Goal: Transaction & Acquisition: Purchase product/service

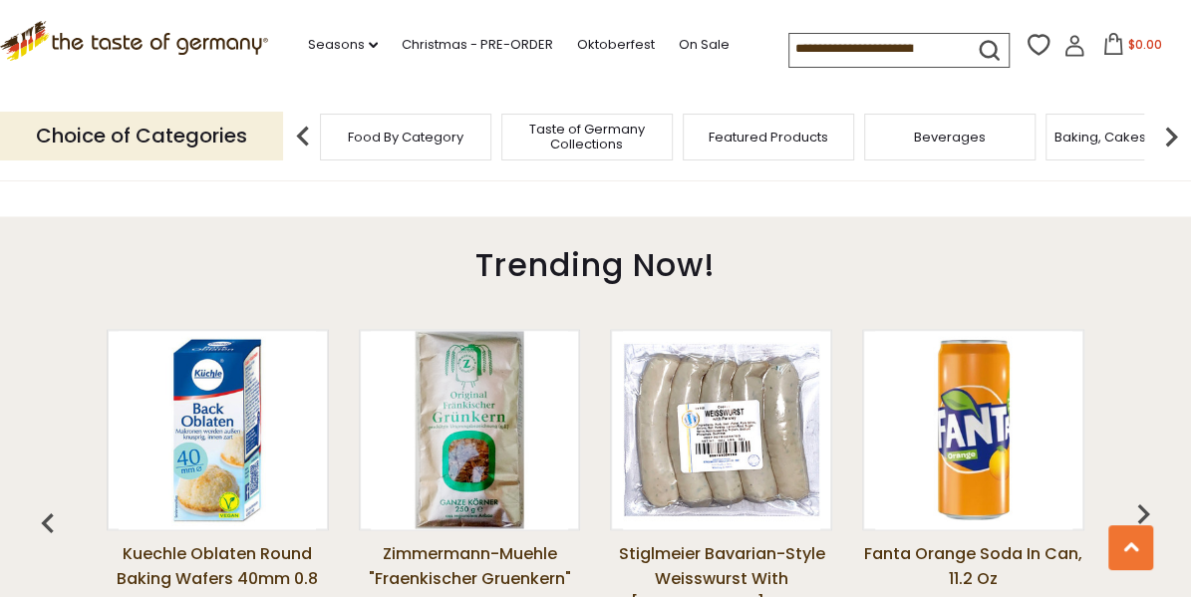
scroll to position [1396, 0]
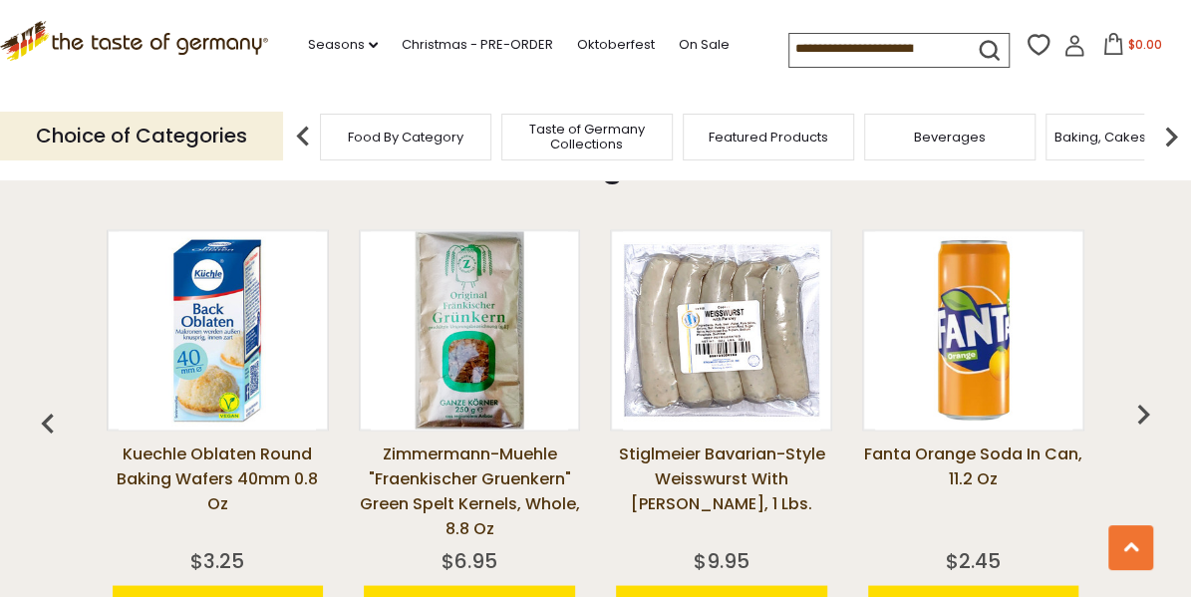
click at [357, 151] on div "Food By Category" at bounding box center [405, 137] width 171 height 47
click at [367, 149] on div "Food By Category" at bounding box center [395, 137] width 171 height 47
click at [204, 140] on p "Choice of Categories" at bounding box center [141, 136] width 283 height 49
click at [401, 137] on span "Food By Category" at bounding box center [396, 137] width 116 height 15
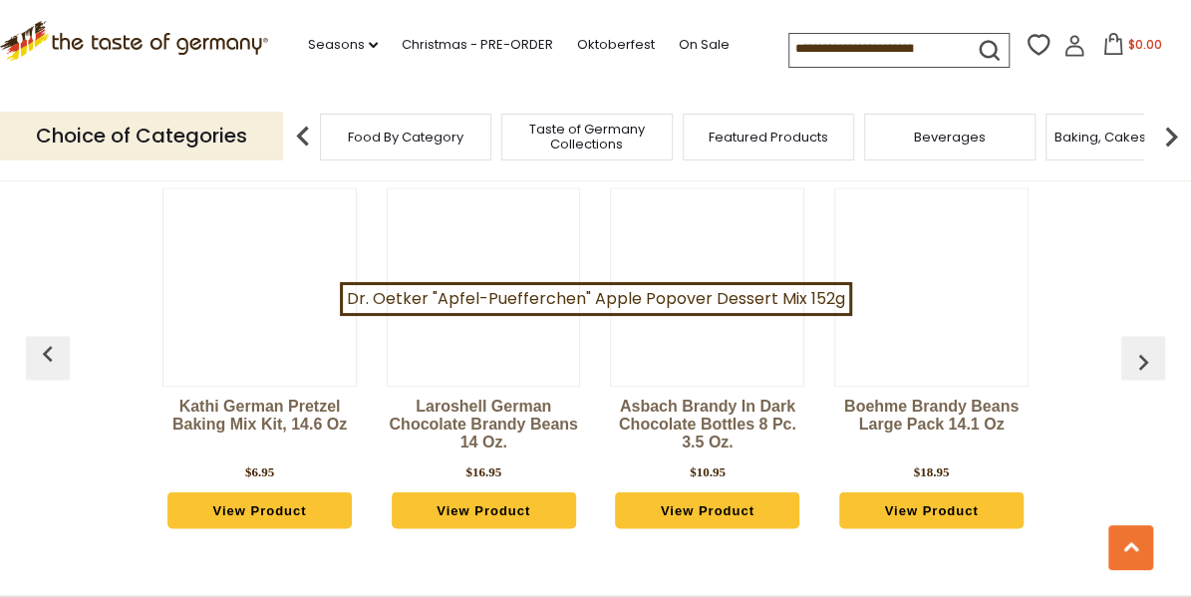
scroll to position [5184, 0]
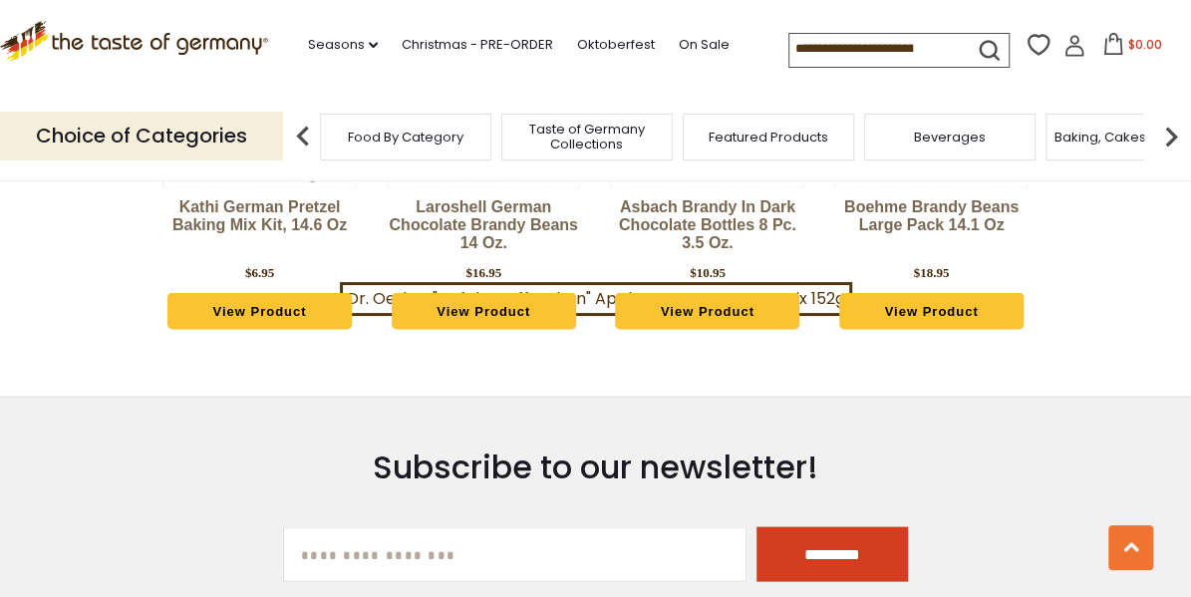
click at [419, 139] on span "Food By Category" at bounding box center [406, 137] width 116 height 15
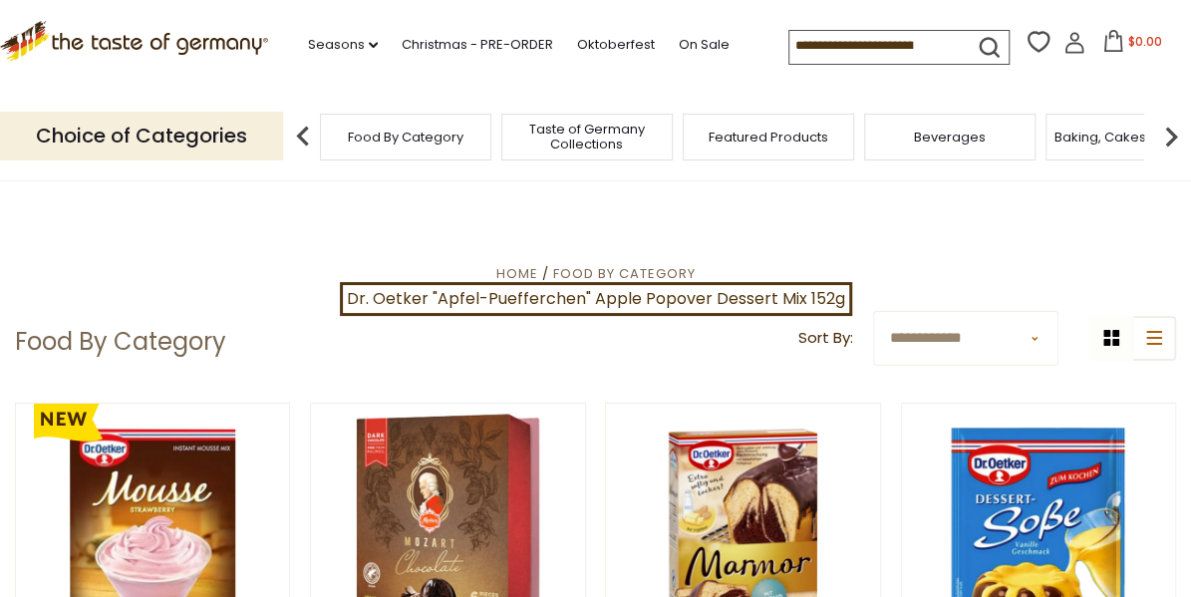
click at [144, 140] on p "Choice of Categories" at bounding box center [141, 136] width 283 height 49
click at [144, 143] on p "Choice of Categories" at bounding box center [141, 136] width 283 height 49
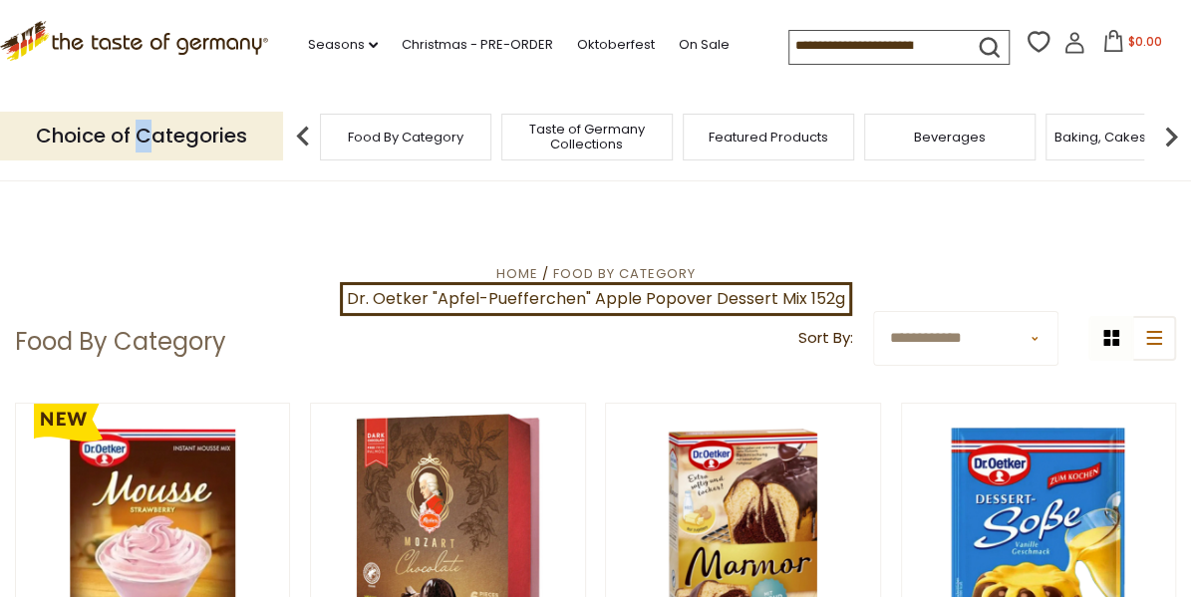
click at [1168, 136] on img at bounding box center [1171, 137] width 40 height 40
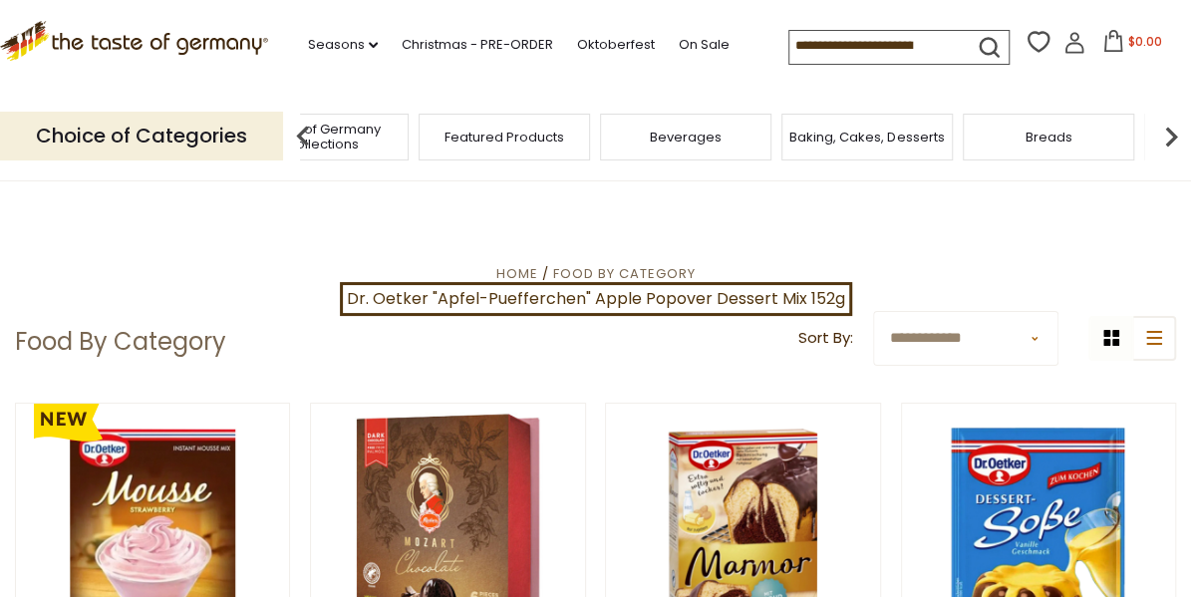
drag, startPoint x: 1166, startPoint y: 138, endPoint x: 889, endPoint y: 518, distance: 471.0
click at [1179, 142] on img at bounding box center [1171, 137] width 40 height 40
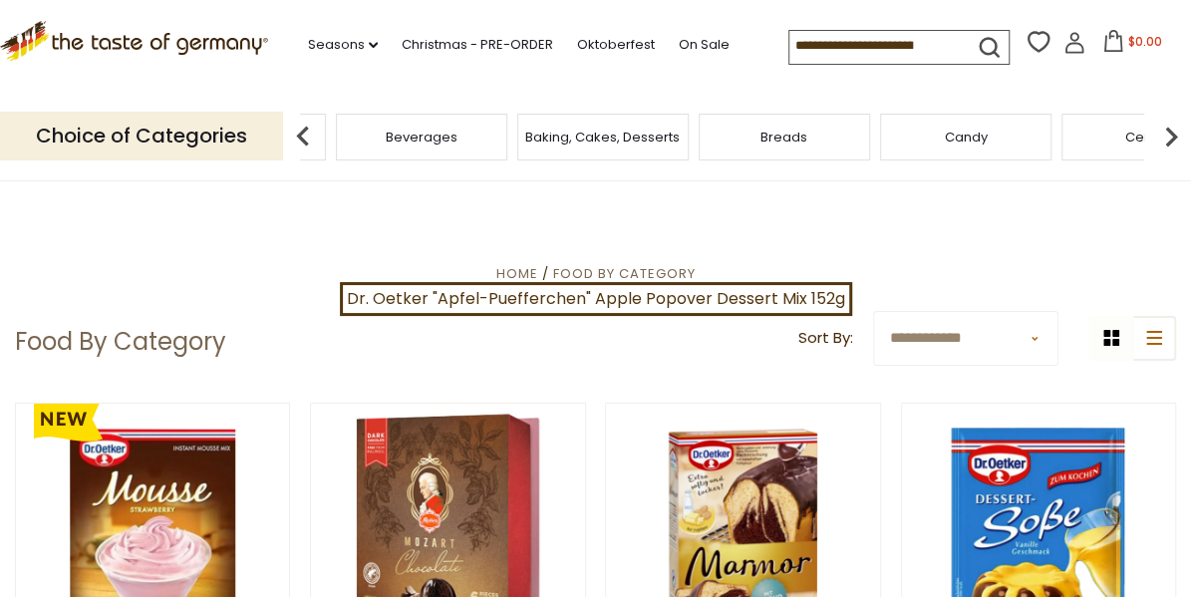
drag, startPoint x: 1170, startPoint y: 145, endPoint x: 1173, endPoint y: 133, distance: 12.3
click at [1173, 133] on img at bounding box center [1171, 137] width 40 height 40
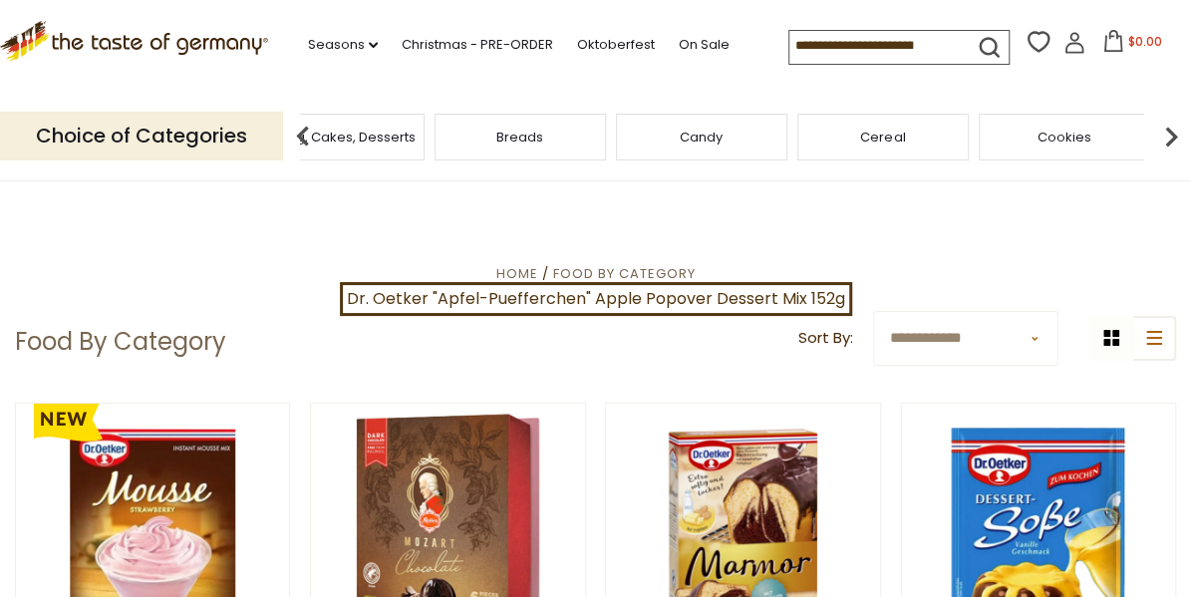
click at [1166, 137] on img at bounding box center [1171, 137] width 40 height 40
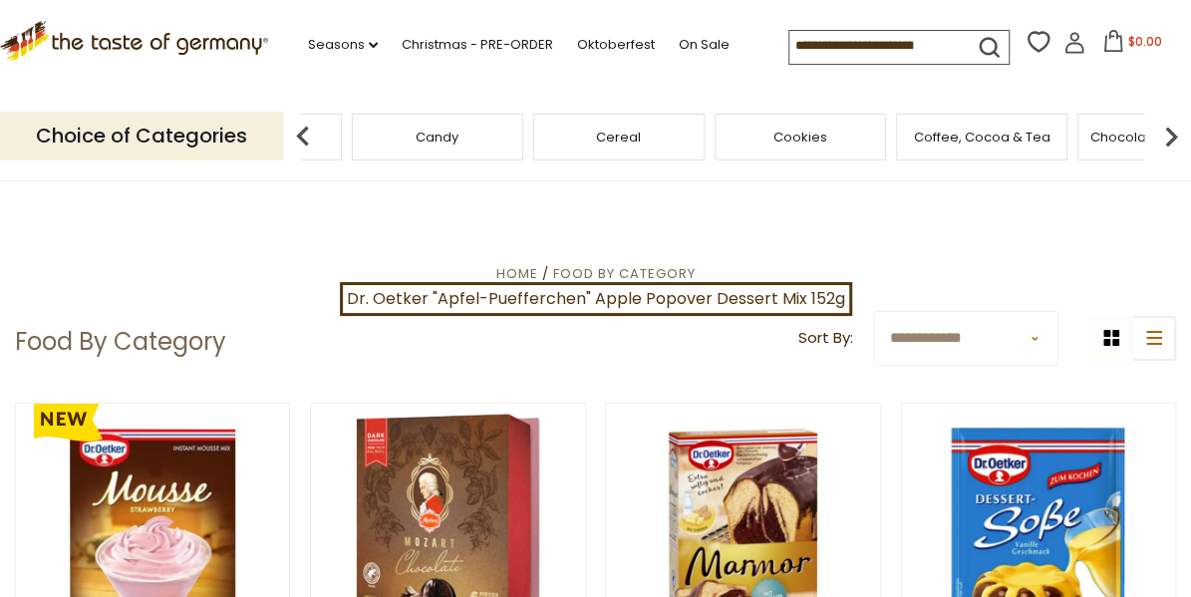
click at [1159, 137] on img at bounding box center [1171, 137] width 40 height 40
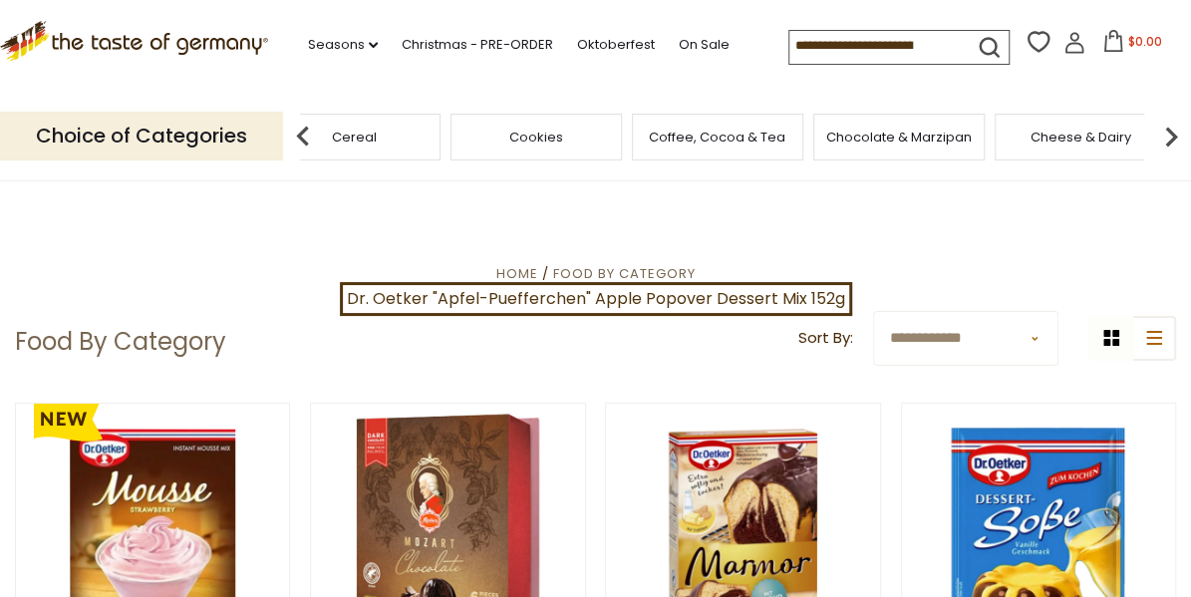
click at [1162, 132] on img at bounding box center [1171, 137] width 40 height 40
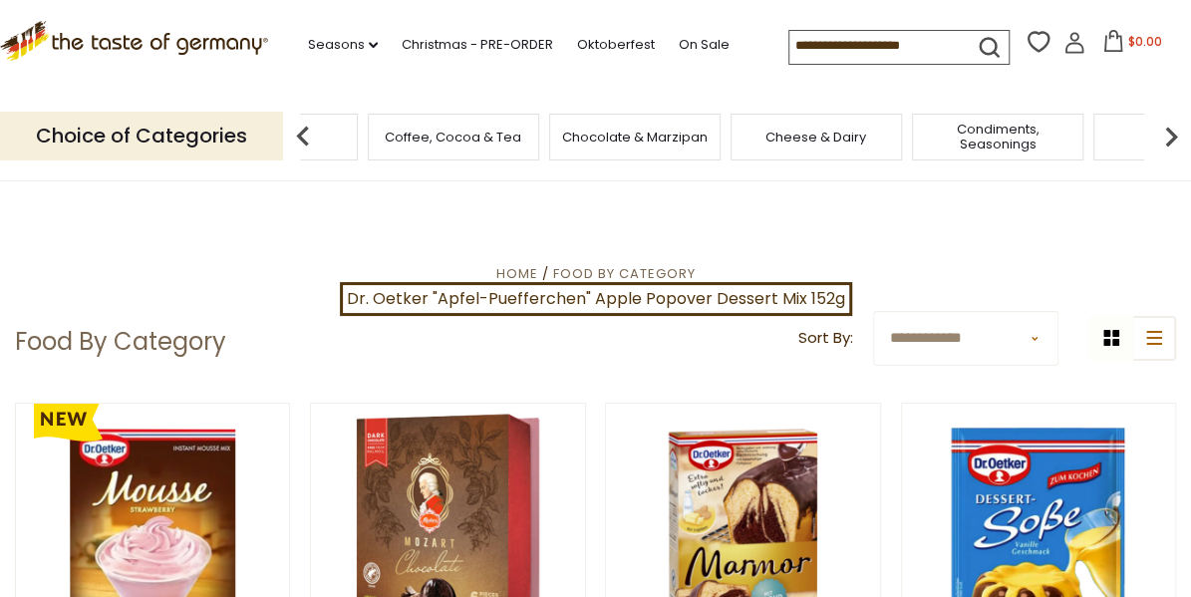
click at [1162, 133] on img at bounding box center [1171, 137] width 40 height 40
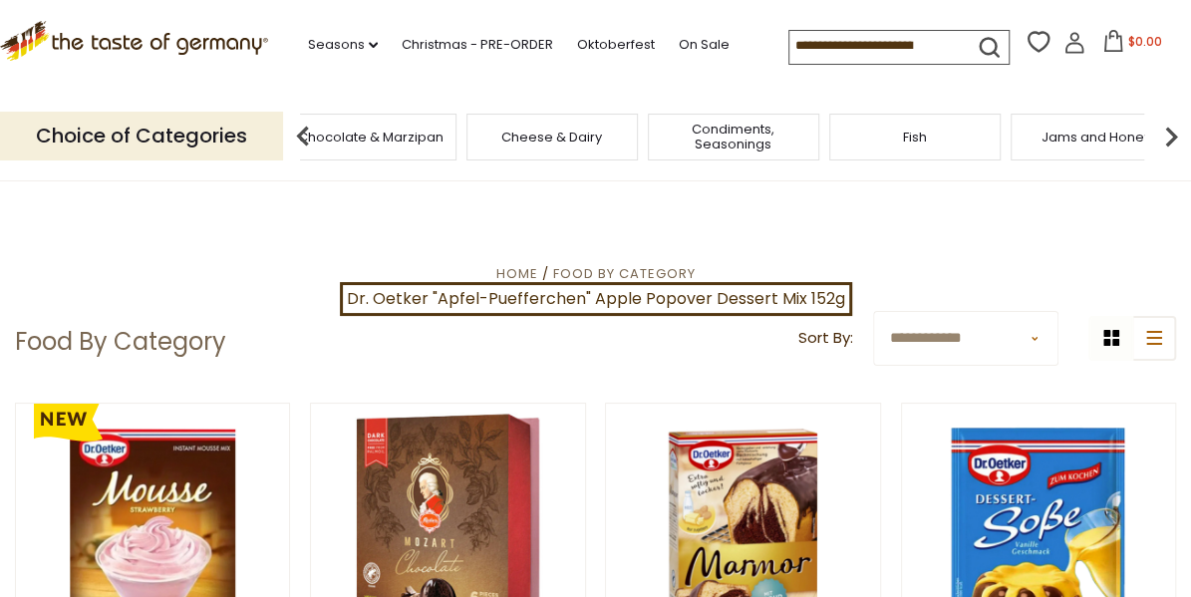
click at [1169, 134] on img at bounding box center [1171, 137] width 40 height 40
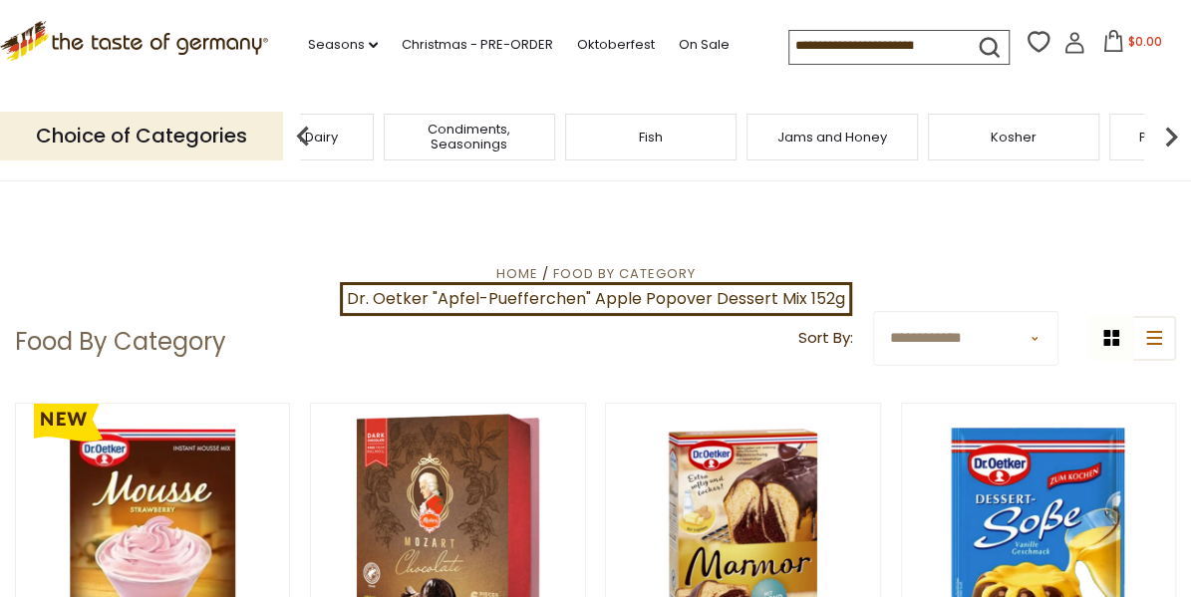
click at [476, 134] on span "Condiments, Seasonings" at bounding box center [469, 137] width 159 height 30
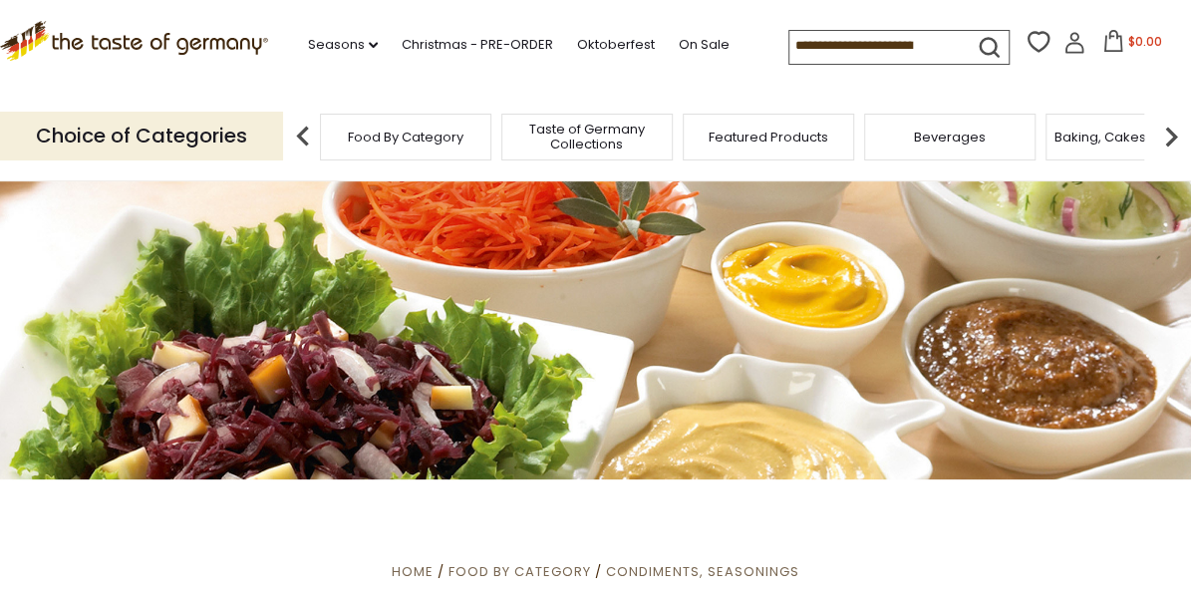
drag, startPoint x: 0, startPoint y: 0, endPoint x: 459, endPoint y: 79, distance: 465.3
click at [459, 79] on div ".st0{fill:#EDD300;} .st1{fill:#D33E21;} .st0{fill:#EDD300;} .st1{fill:#D33E21;}…" at bounding box center [595, 46] width 1191 height 92
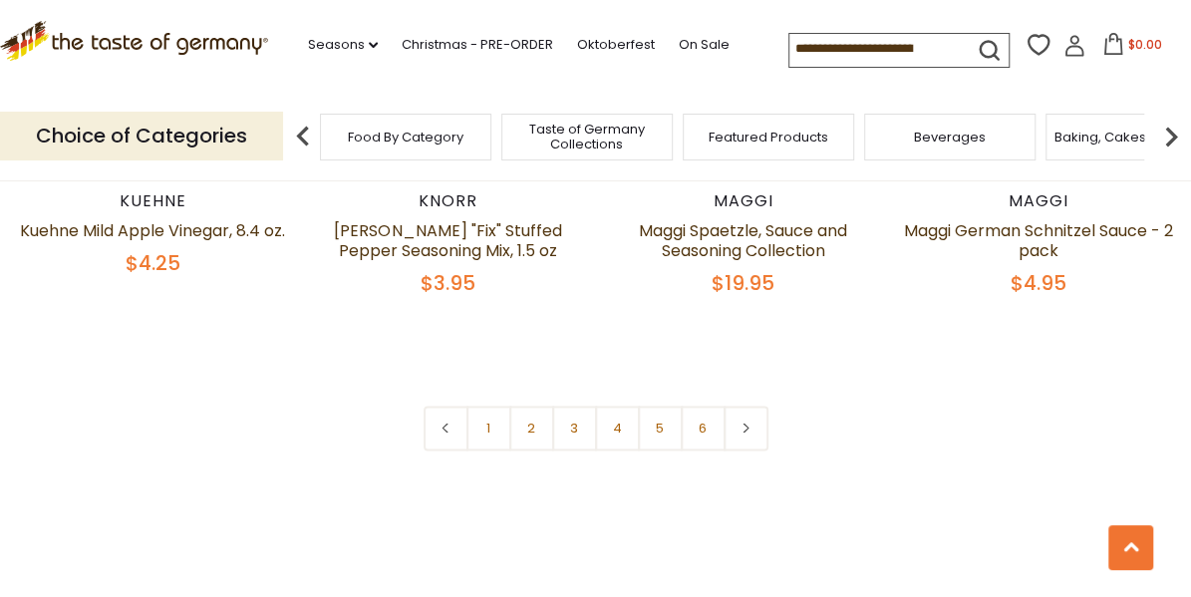
scroll to position [4785, 0]
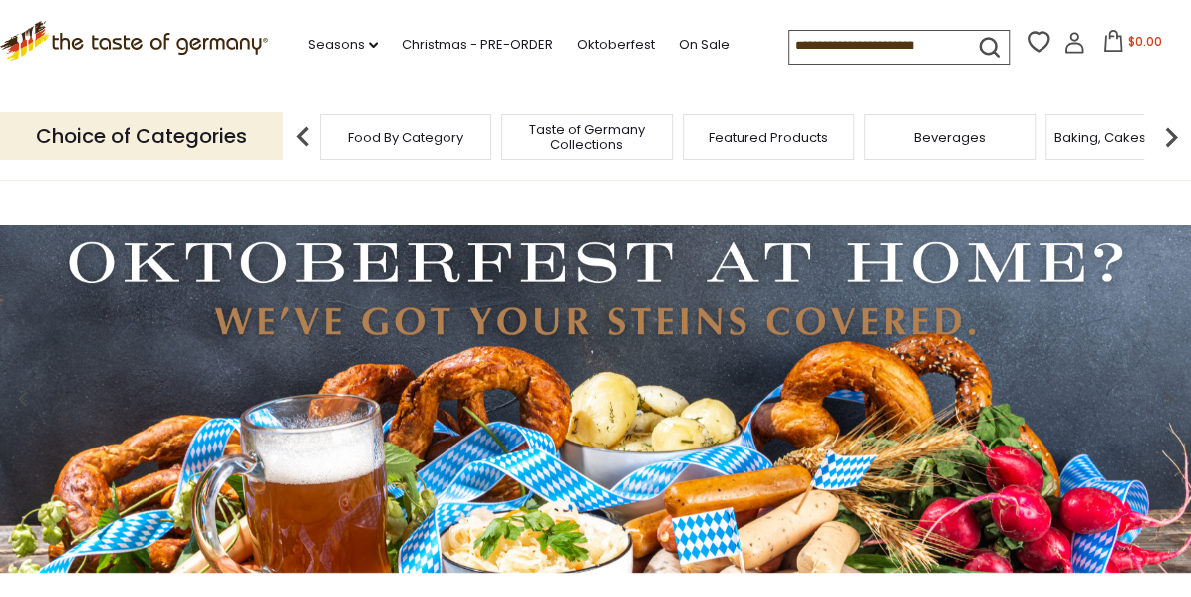
click at [822, 46] on input at bounding box center [874, 45] width 168 height 28
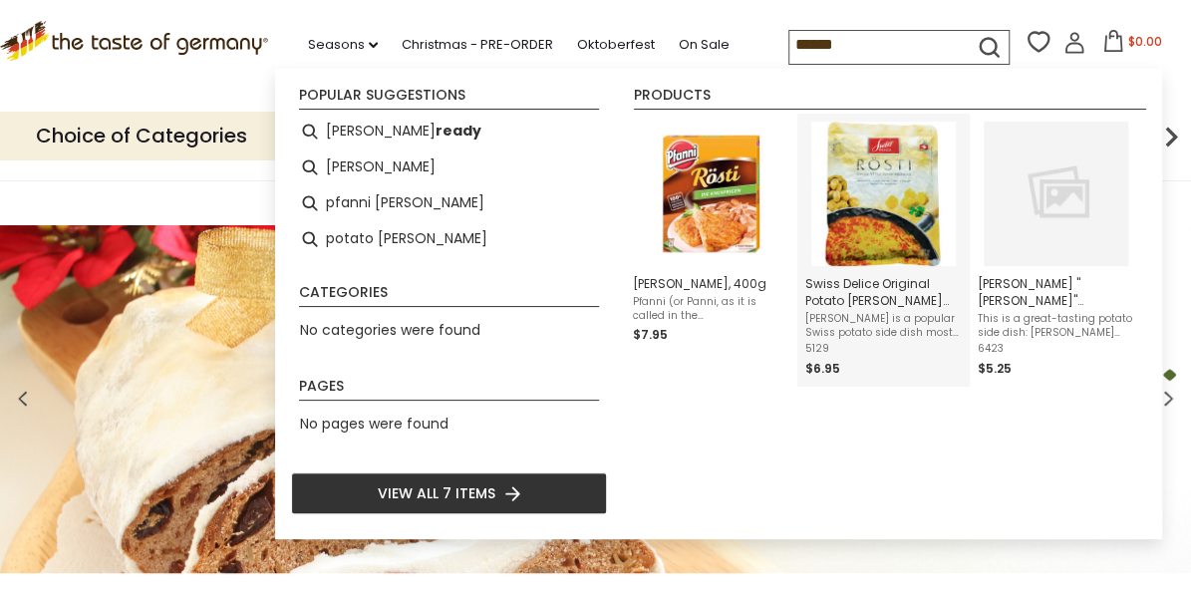
type input "******"
click at [897, 223] on img "Swiss Delice Original Potato Roesti 17.6 oz" at bounding box center [883, 194] width 145 height 145
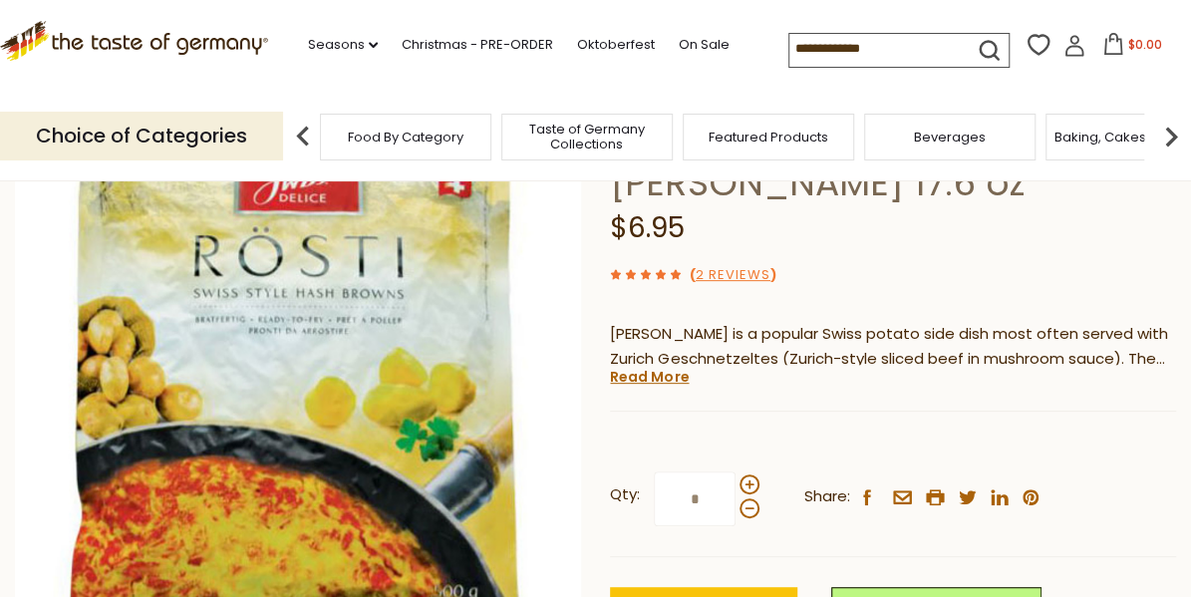
scroll to position [299, 0]
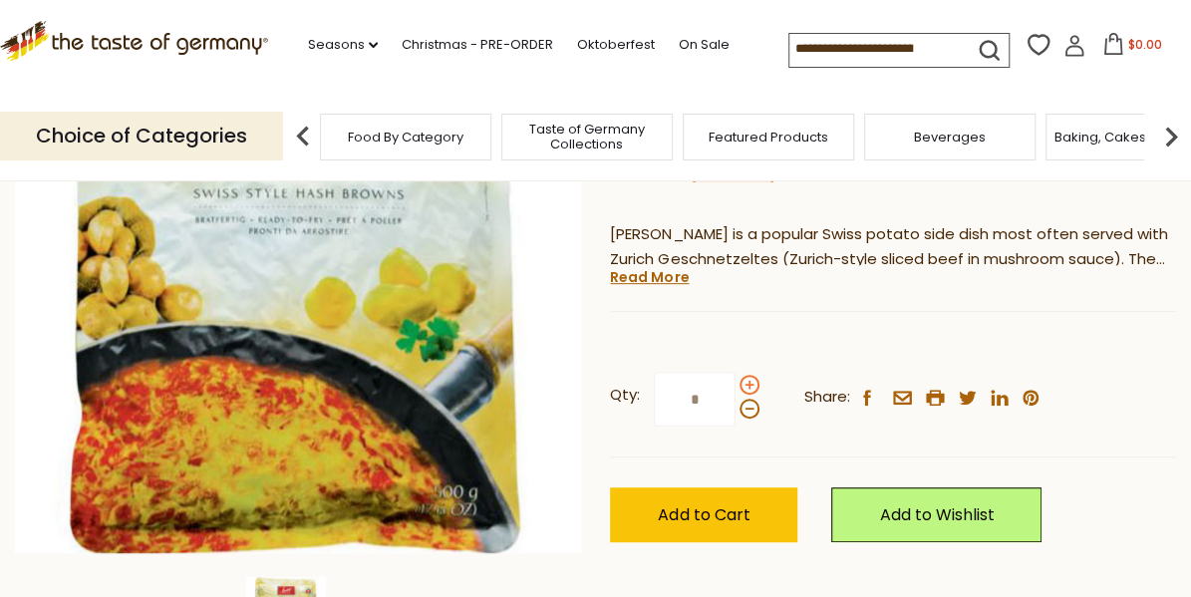
click at [748, 387] on span at bounding box center [750, 385] width 20 height 20
click at [736, 387] on input "*" at bounding box center [695, 399] width 82 height 55
click at [747, 384] on span at bounding box center [750, 385] width 20 height 20
click at [736, 384] on input "*" at bounding box center [695, 399] width 82 height 55
type input "*"
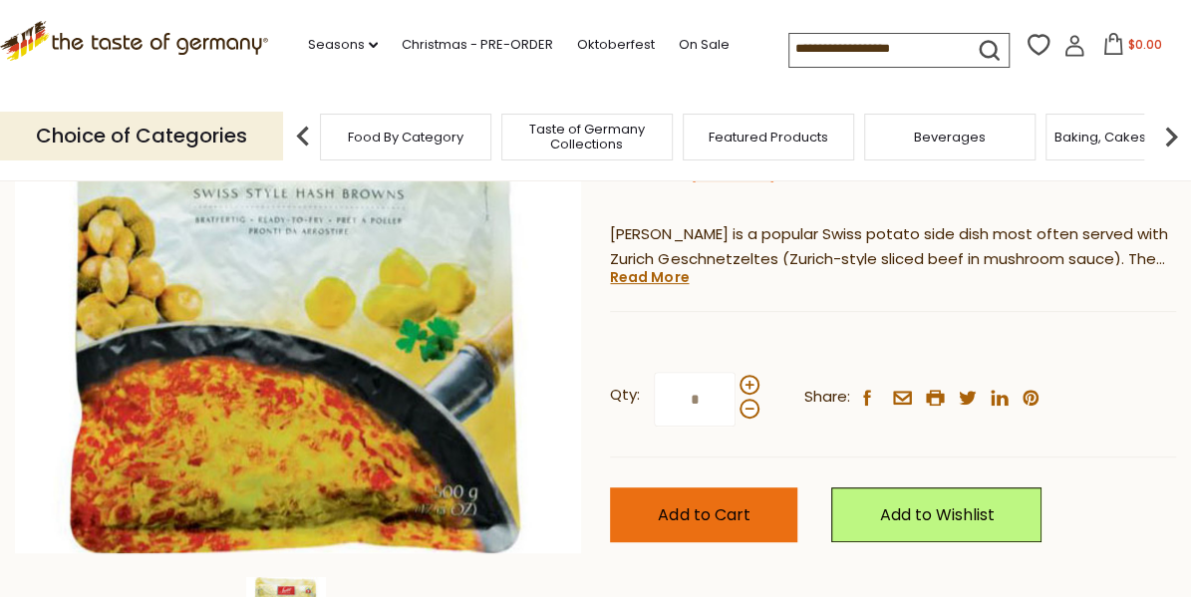
click at [710, 512] on span "Add to Cart" at bounding box center [704, 514] width 92 height 23
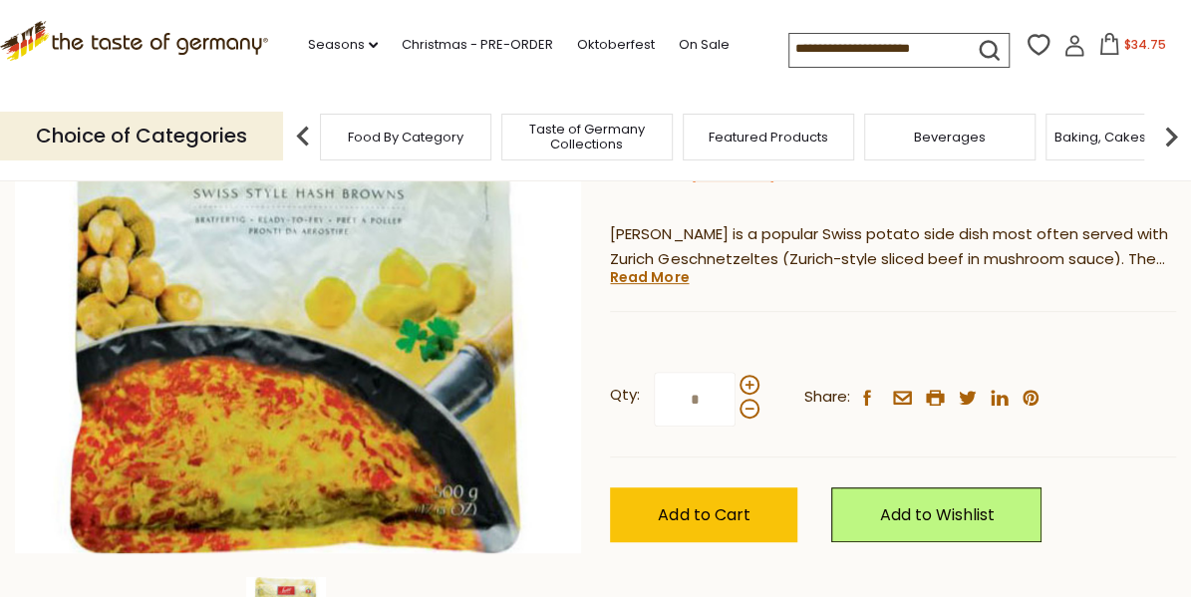
click at [1130, 48] on span "$34.75" at bounding box center [1145, 44] width 42 height 17
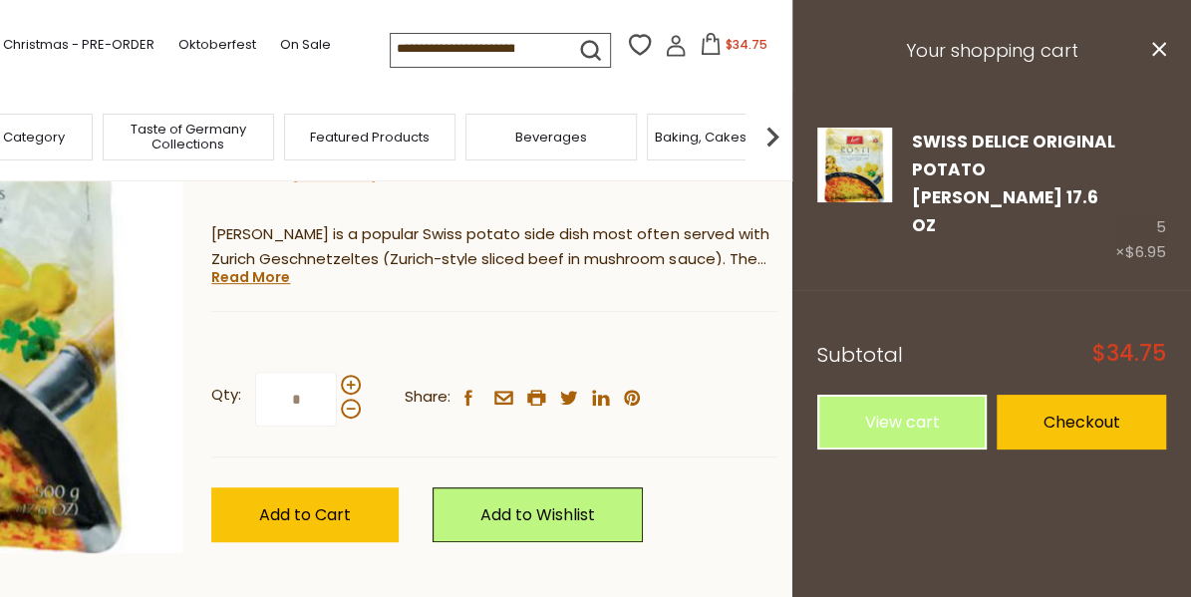
click at [718, 84] on div ".st0{fill:#EDD300;} .st1{fill:#D33E21;} .st0{fill:#EDD300;} .st1{fill:#D33E21;}…" at bounding box center [196, 46] width 1191 height 92
click at [1151, 52] on icon "close" at bounding box center [1158, 49] width 15 height 15
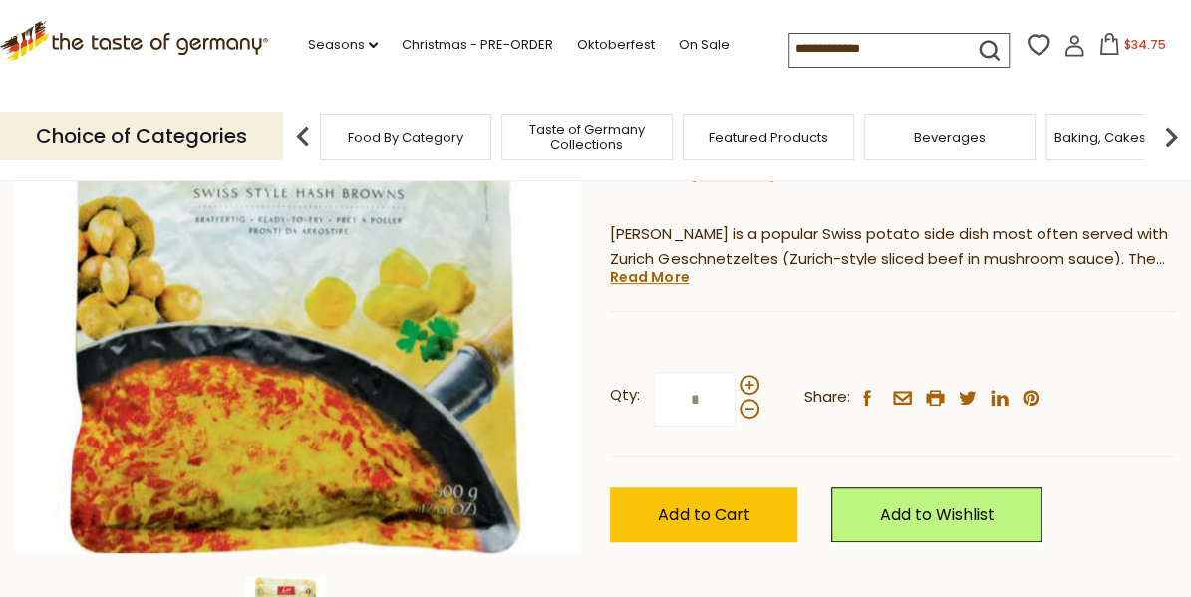
click at [1170, 135] on img at bounding box center [1171, 137] width 40 height 40
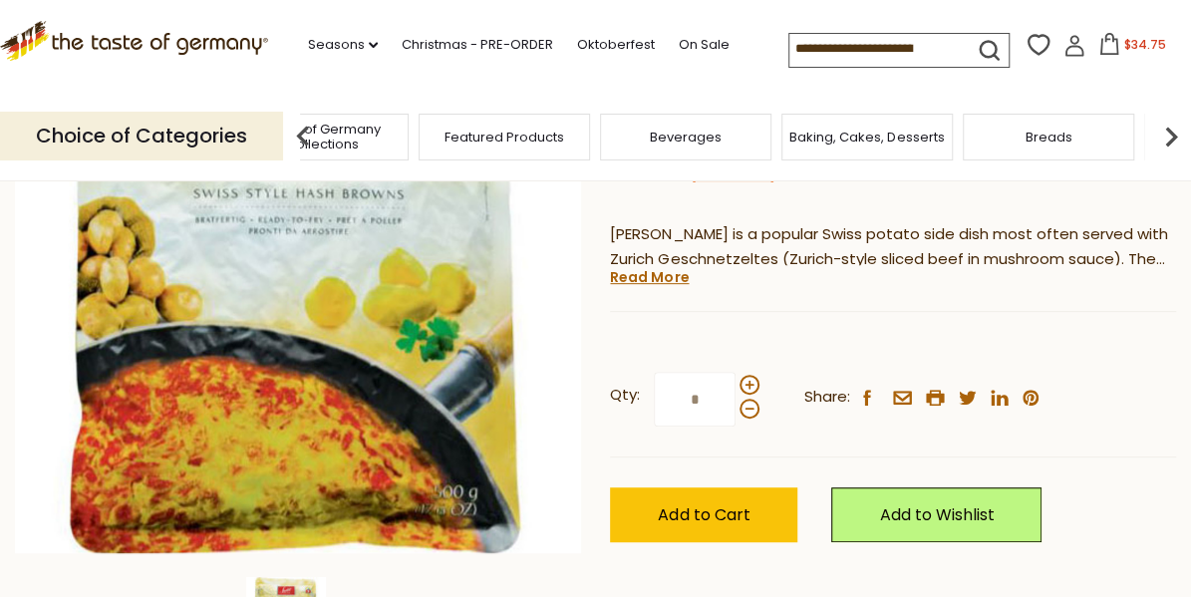
click at [1170, 134] on img at bounding box center [1171, 137] width 40 height 40
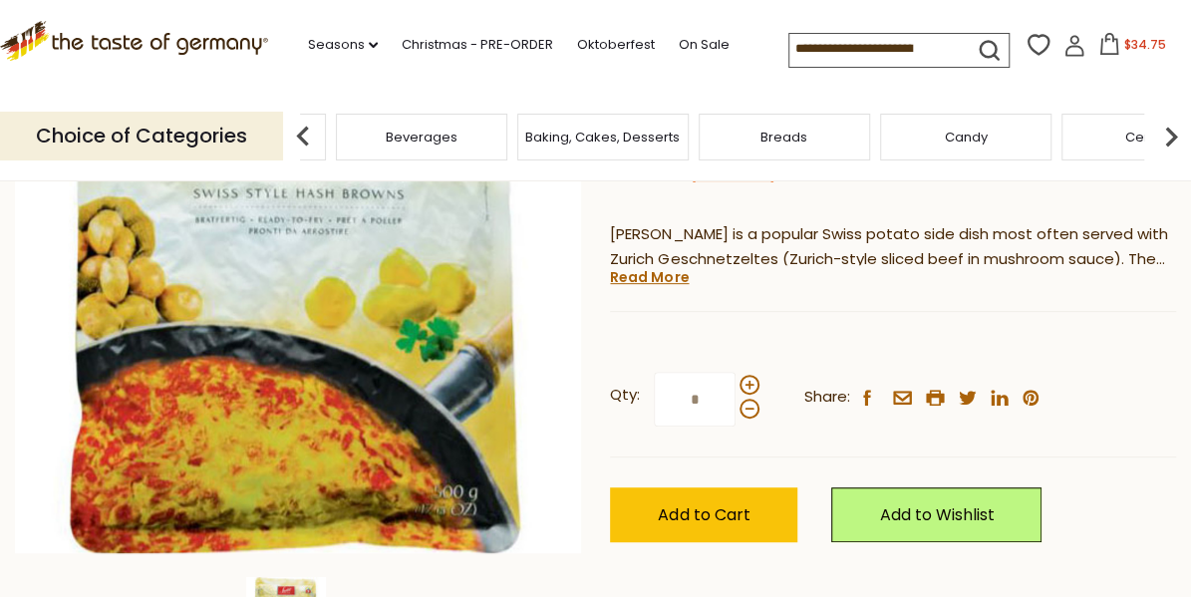
click at [1170, 134] on img at bounding box center [1171, 137] width 40 height 40
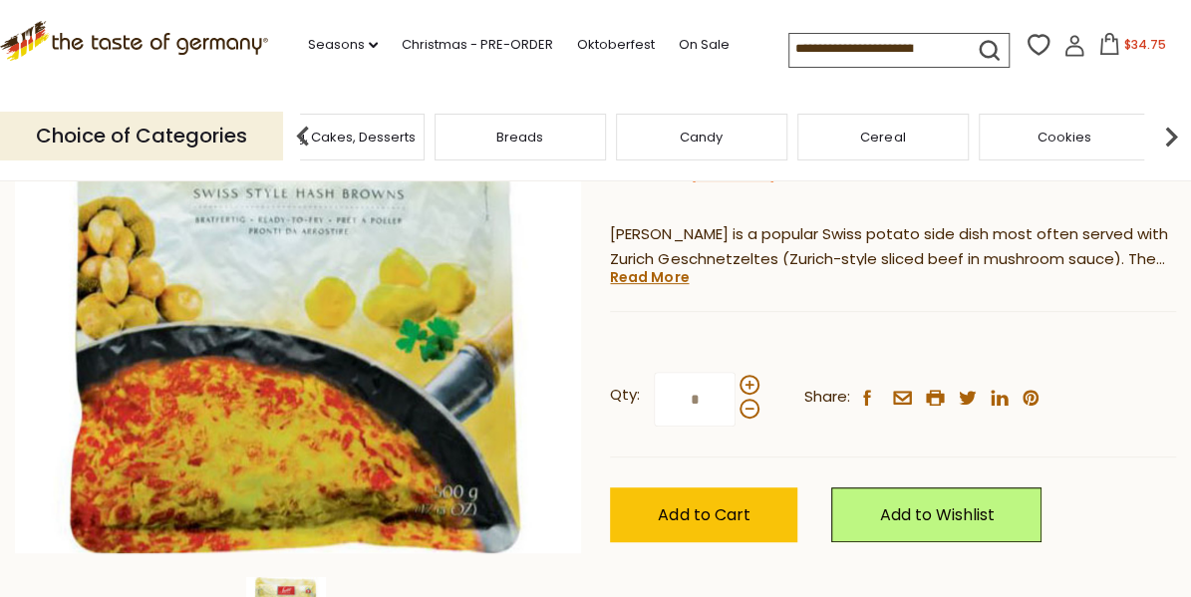
click at [1170, 134] on img at bounding box center [1171, 137] width 40 height 40
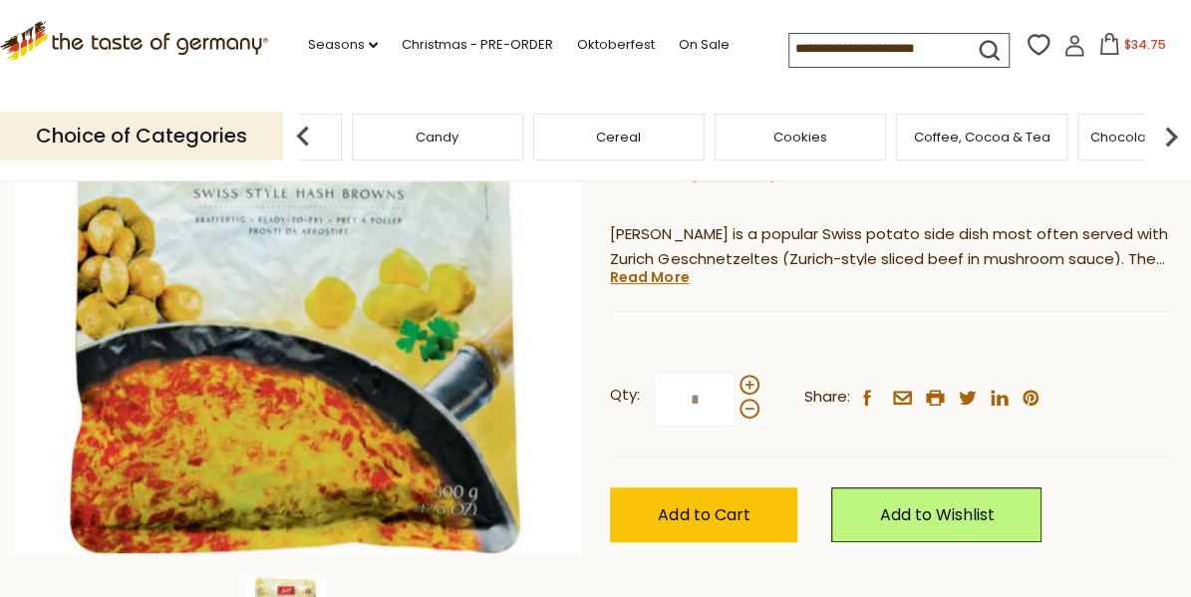
click at [1170, 134] on img at bounding box center [1171, 137] width 40 height 40
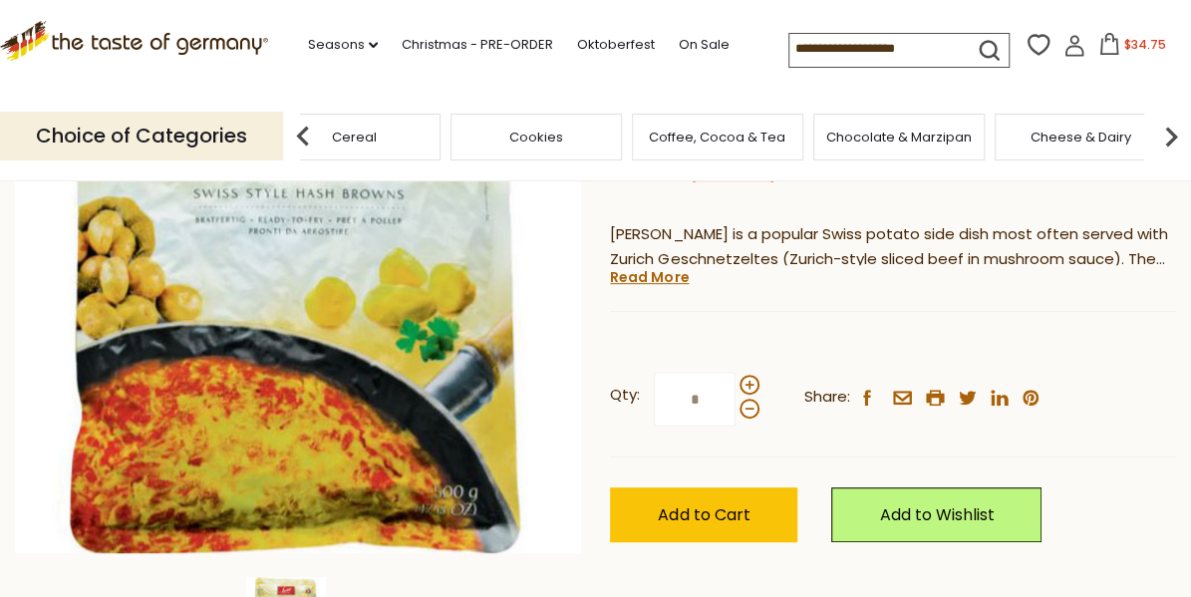
click at [1170, 134] on img at bounding box center [1171, 137] width 40 height 40
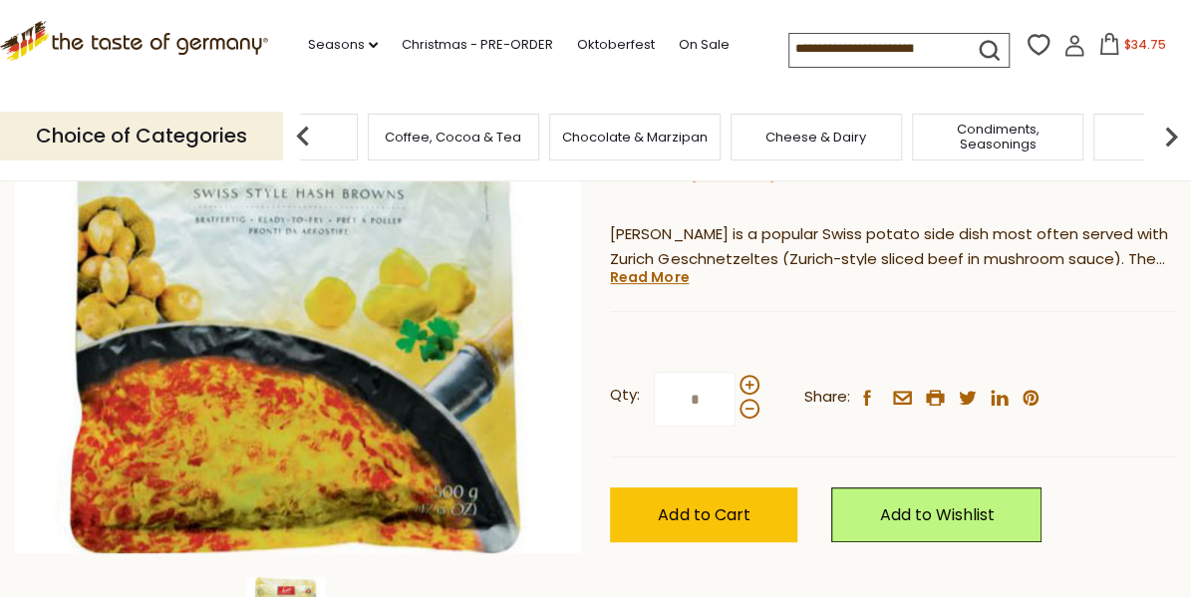
click at [1170, 134] on img at bounding box center [1171, 137] width 40 height 40
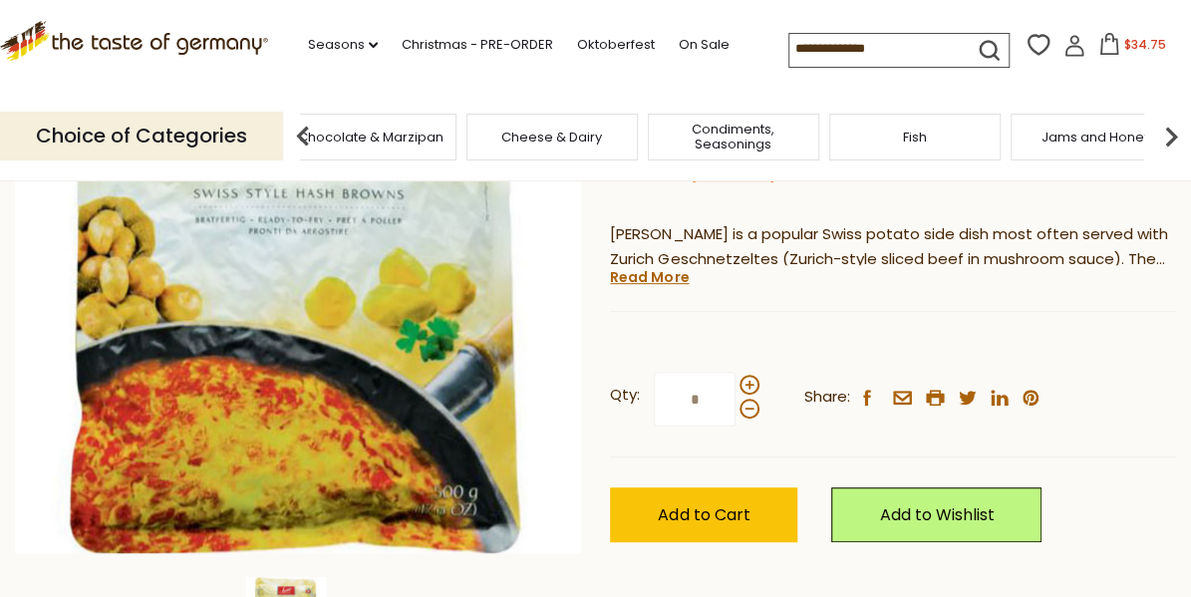
click at [1170, 134] on img at bounding box center [1171, 137] width 40 height 40
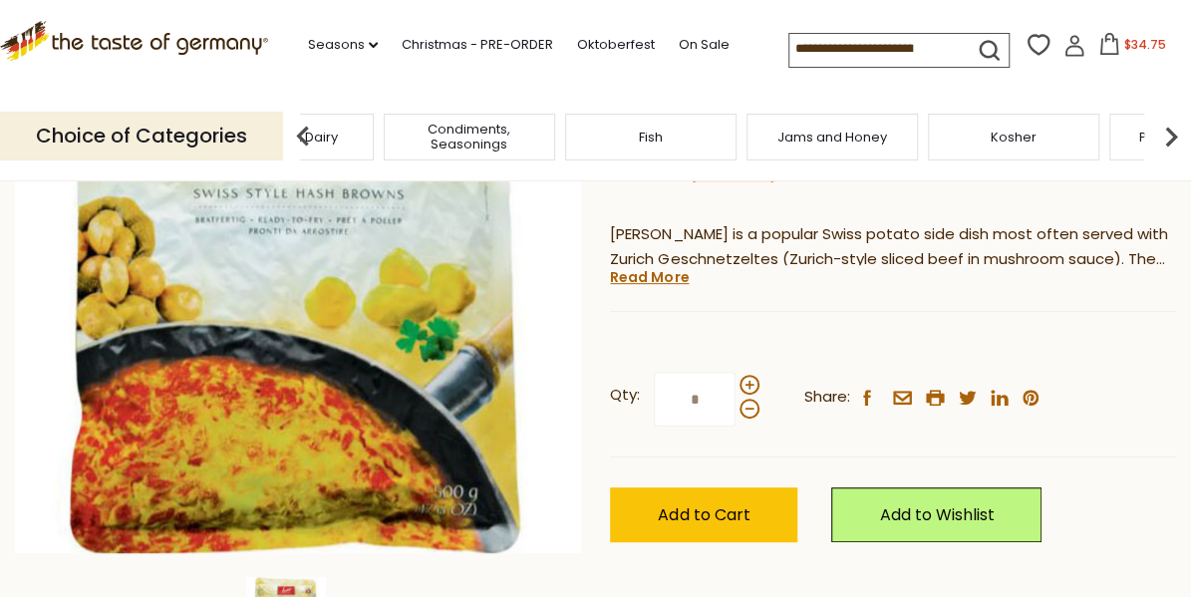
click at [1170, 134] on img at bounding box center [1171, 137] width 40 height 40
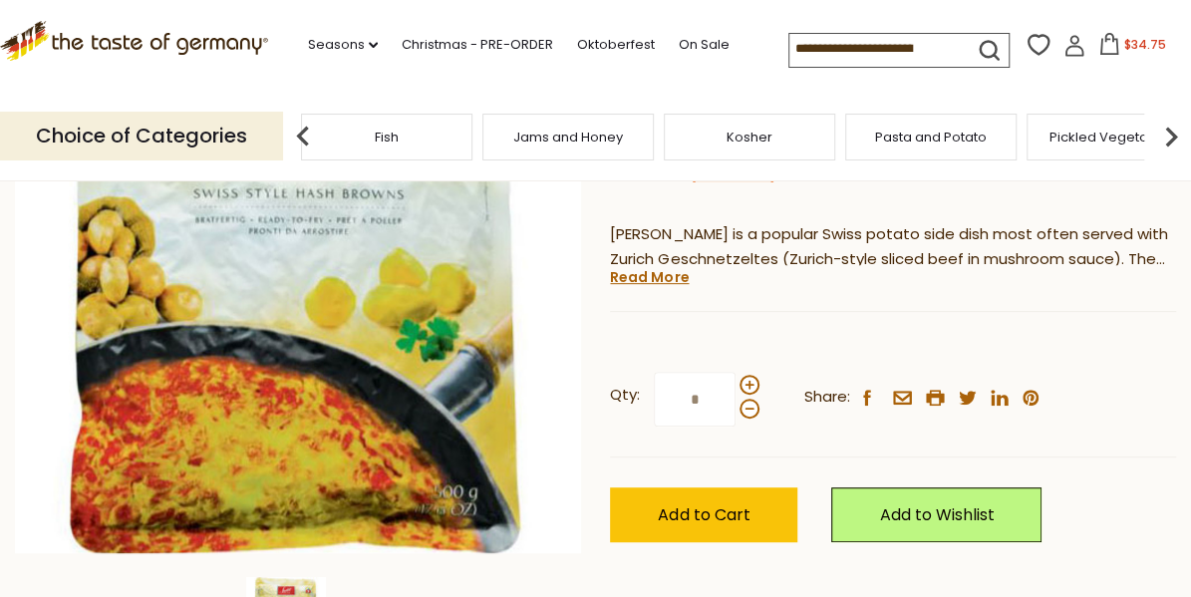
click at [1170, 134] on img at bounding box center [1171, 137] width 40 height 40
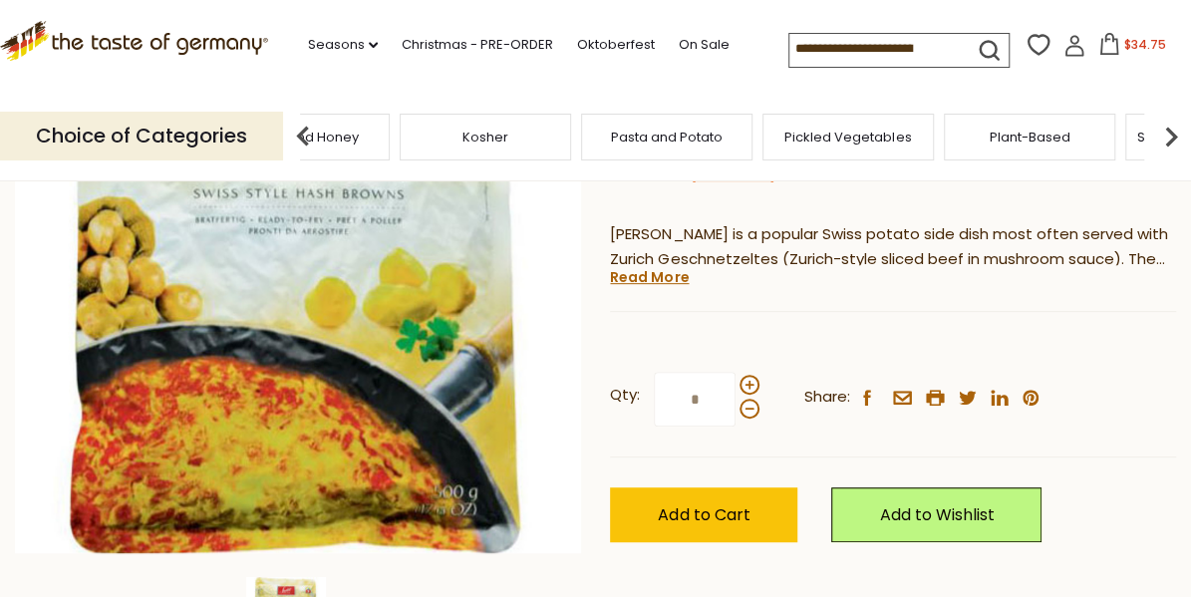
click at [1170, 134] on img at bounding box center [1171, 137] width 40 height 40
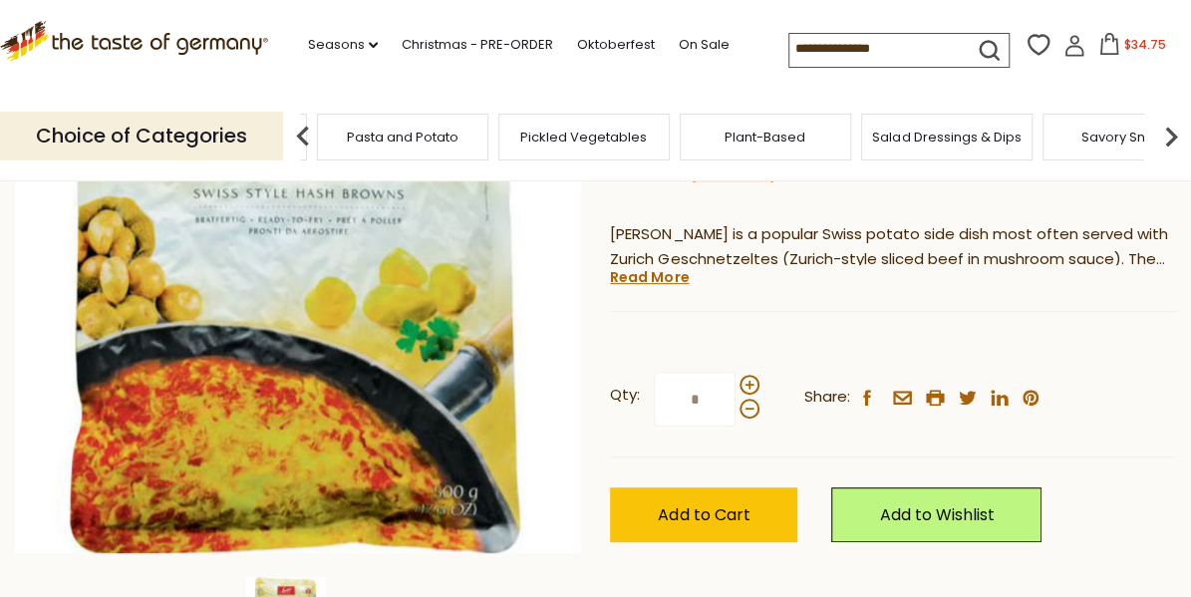
click at [1170, 134] on img at bounding box center [1171, 137] width 40 height 40
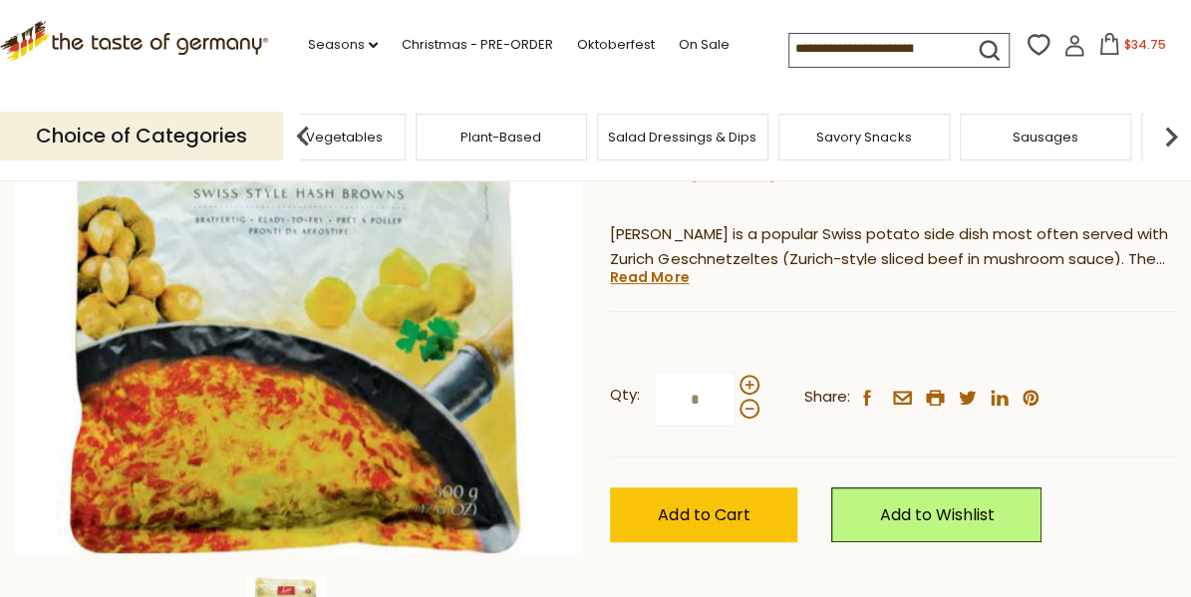
click at [1170, 134] on img at bounding box center [1171, 137] width 40 height 40
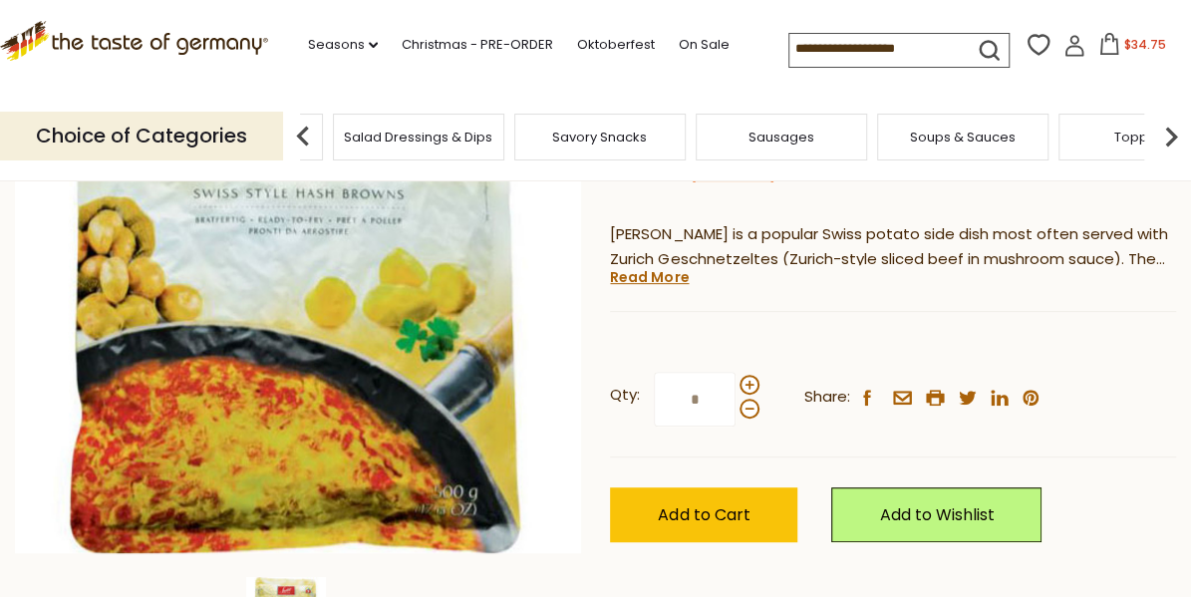
click at [1170, 134] on img at bounding box center [1171, 137] width 40 height 40
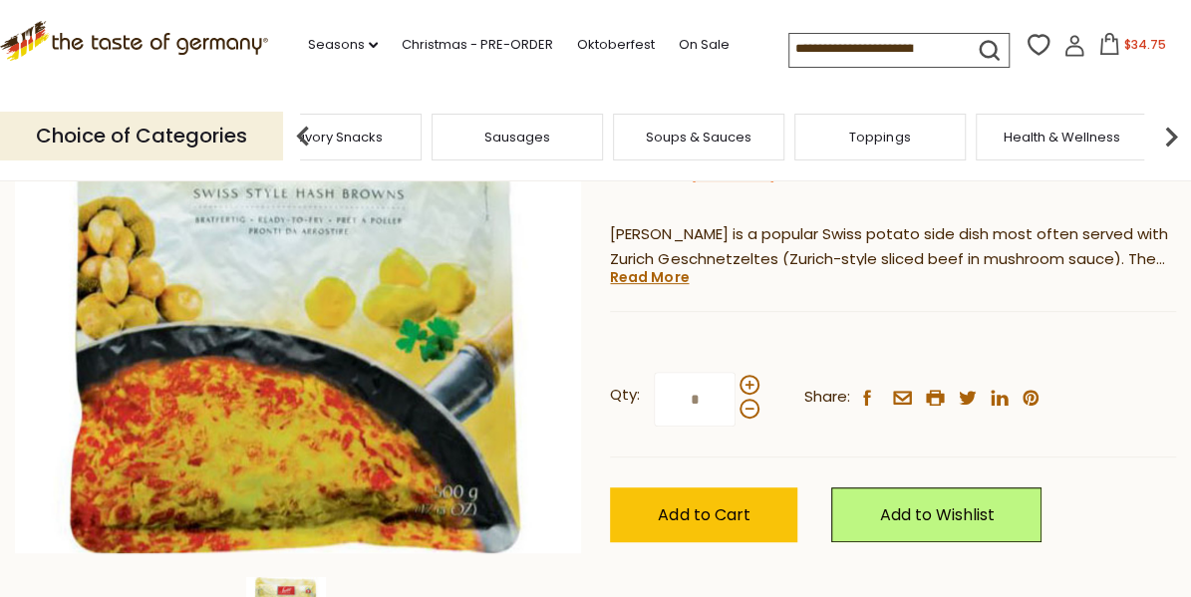
drag, startPoint x: 901, startPoint y: 155, endPoint x: 1029, endPoint y: 202, distance: 136.3
click at [1029, 202] on div "Swiss Delice Swiss Delice Original Potato Roesti 17.6 oz $6.95 ( 2 Reviews ) Ro…" at bounding box center [893, 287] width 566 height 600
click at [897, 137] on span "Toppings" at bounding box center [879, 137] width 61 height 15
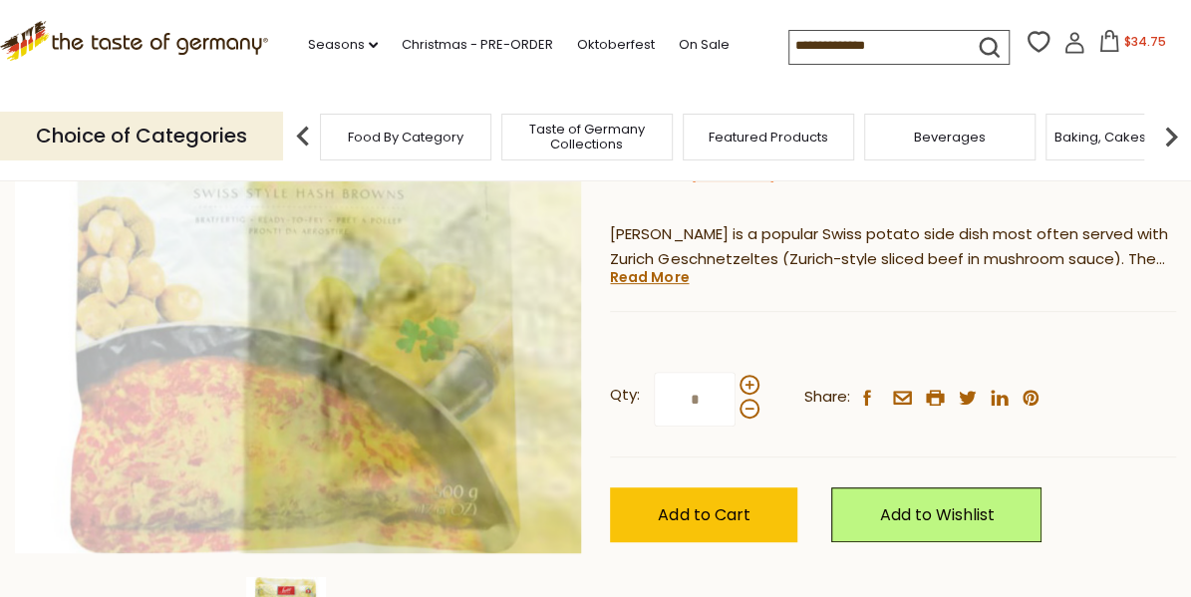
scroll to position [299, 0]
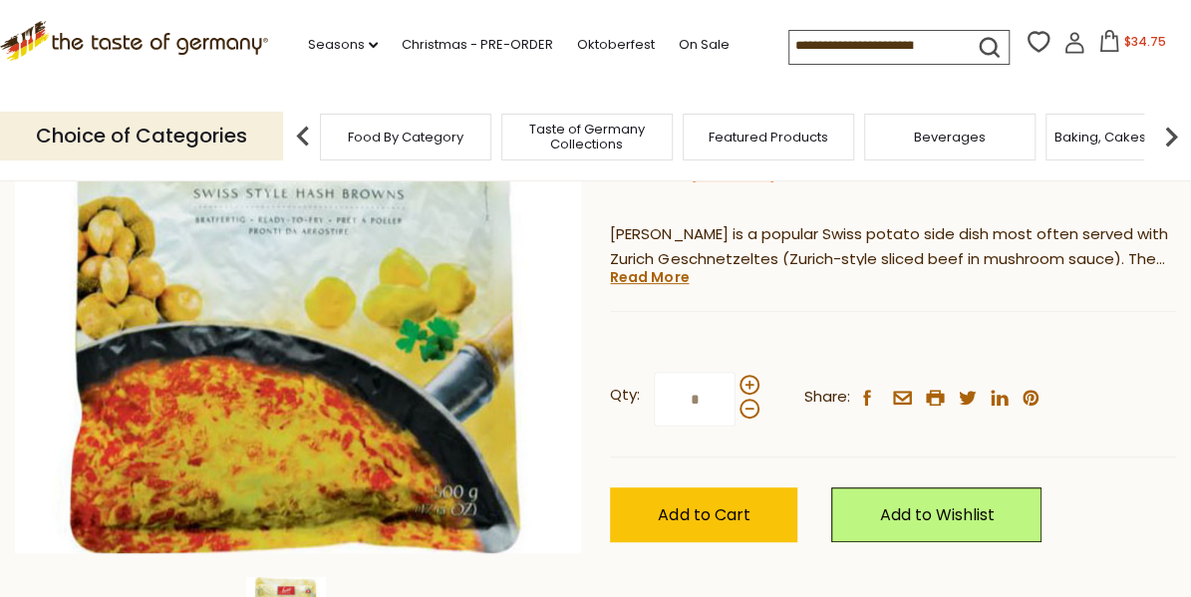
click at [1171, 135] on img at bounding box center [1171, 137] width 40 height 40
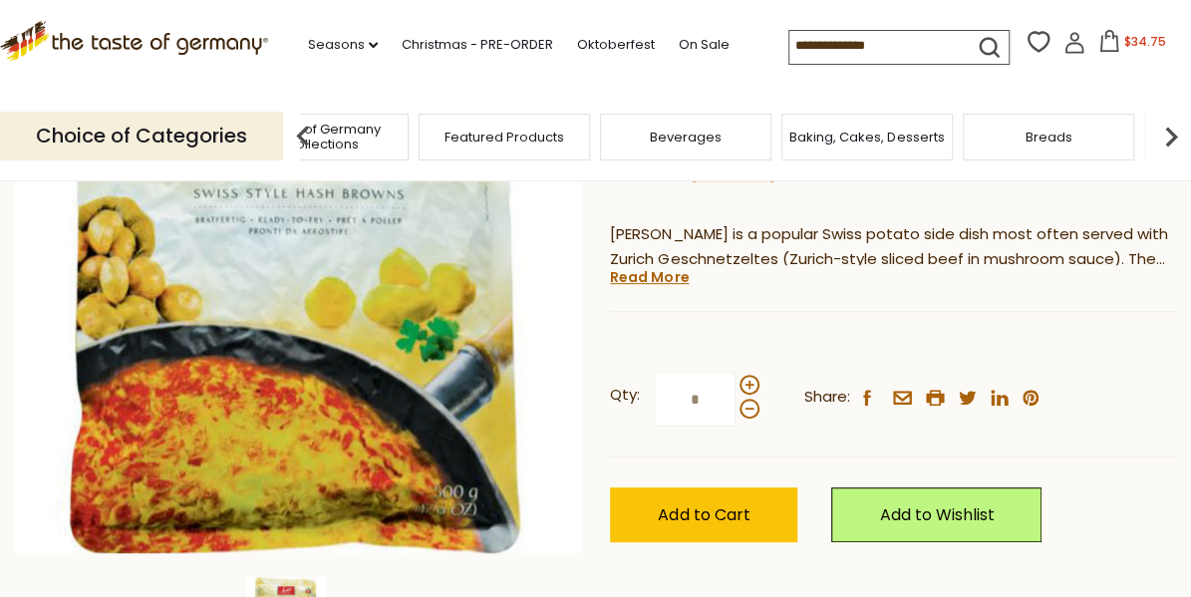
click at [1171, 135] on img at bounding box center [1171, 137] width 40 height 40
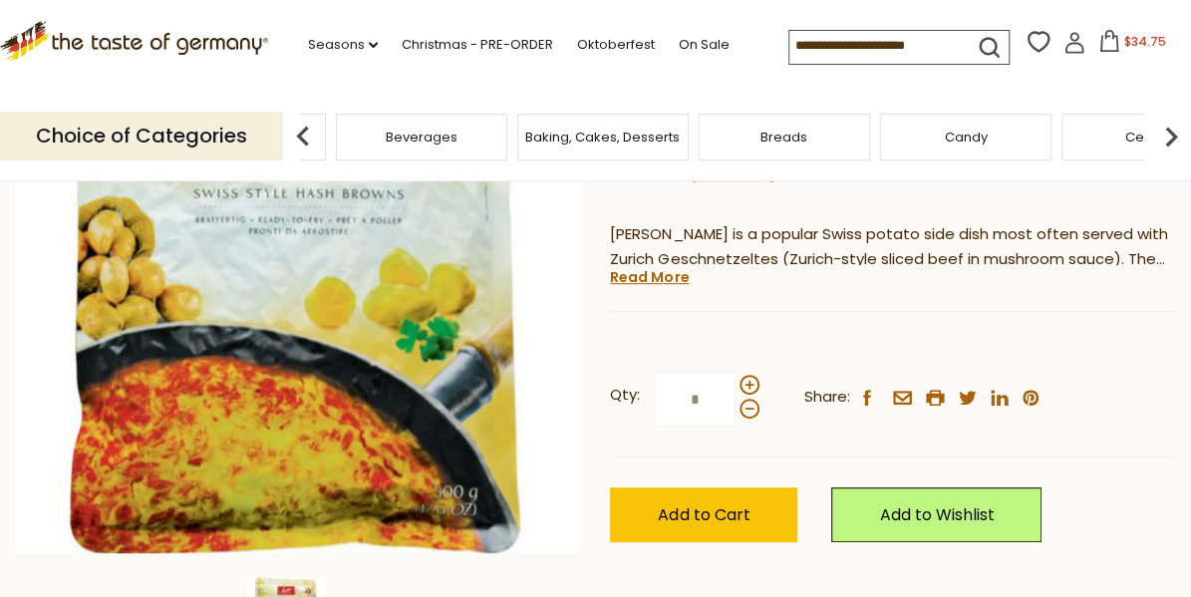
click at [1171, 135] on img at bounding box center [1171, 137] width 40 height 40
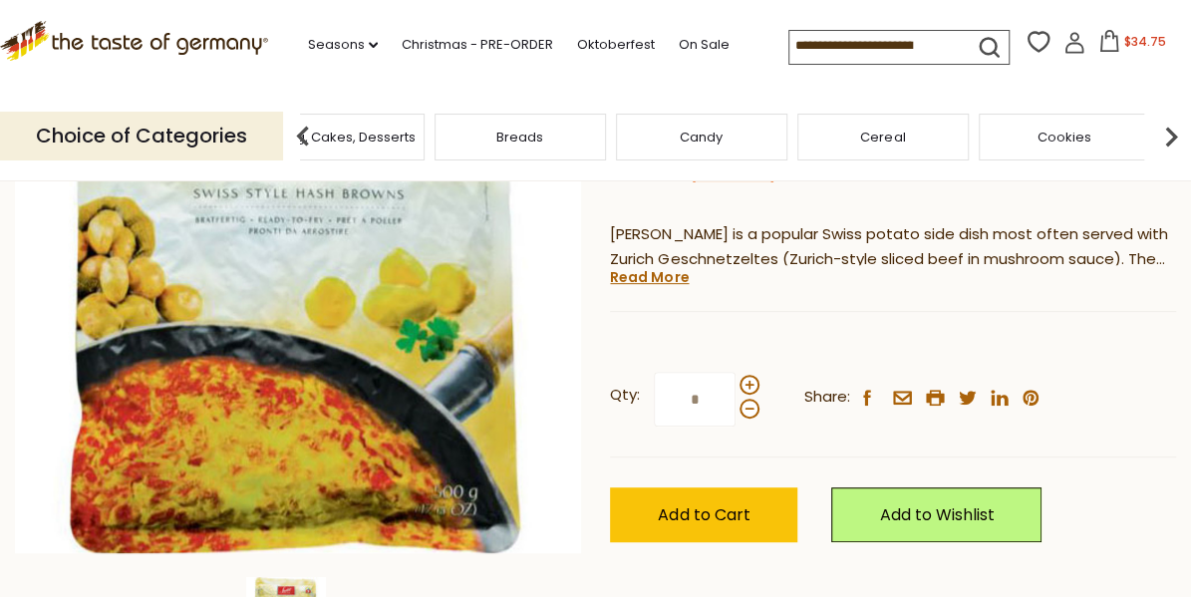
click at [1171, 135] on img at bounding box center [1171, 137] width 40 height 40
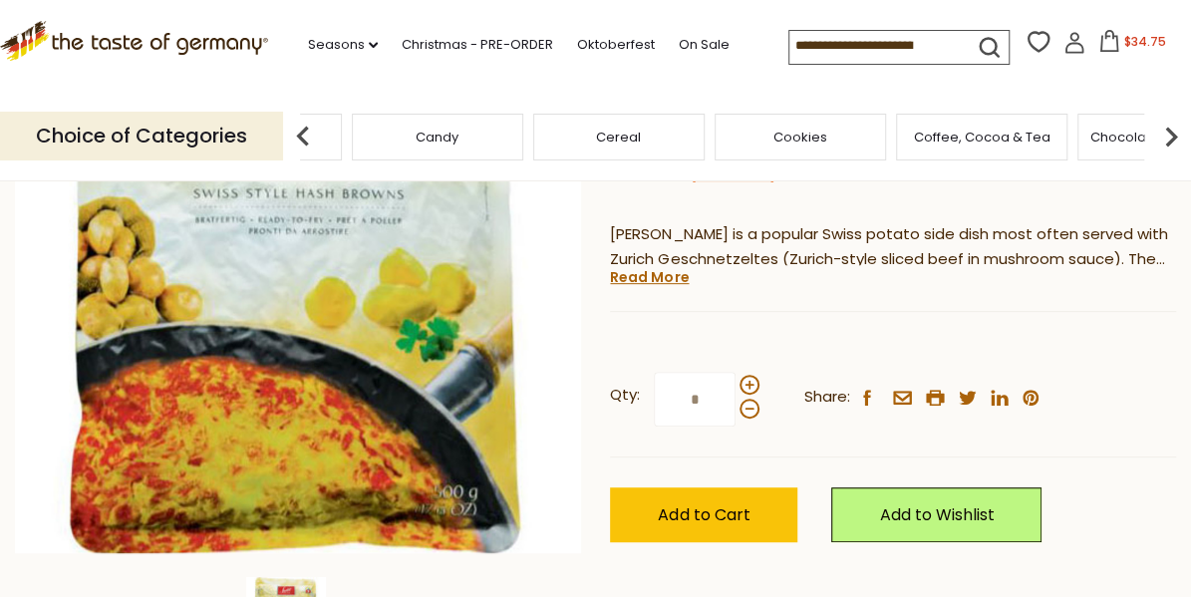
click at [1171, 135] on img at bounding box center [1171, 137] width 40 height 40
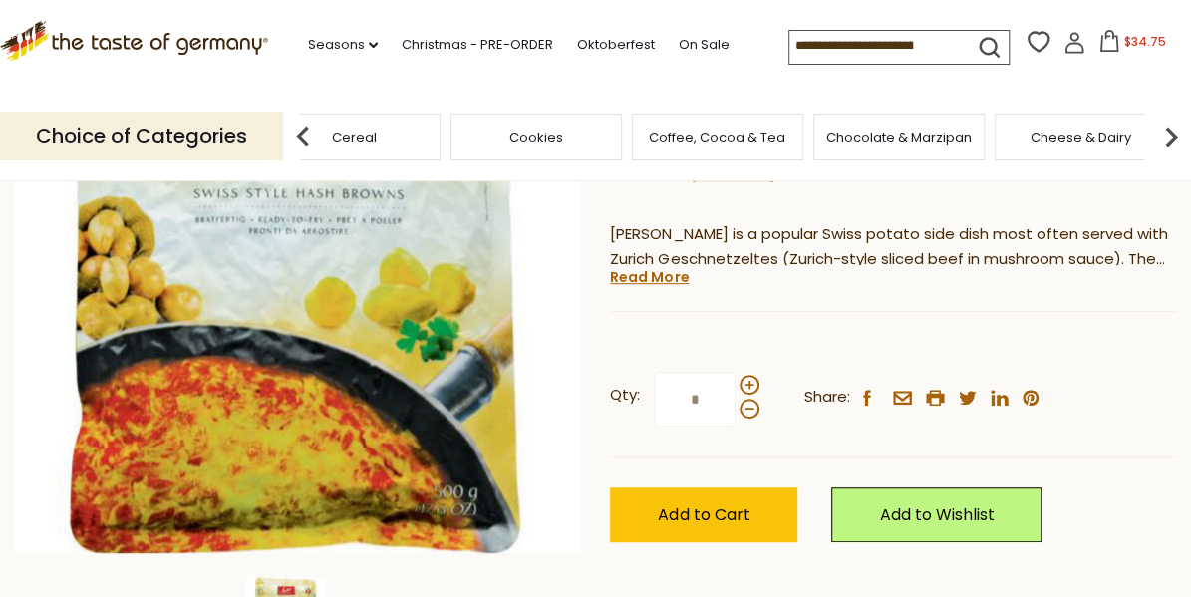
click at [1171, 135] on img at bounding box center [1171, 137] width 40 height 40
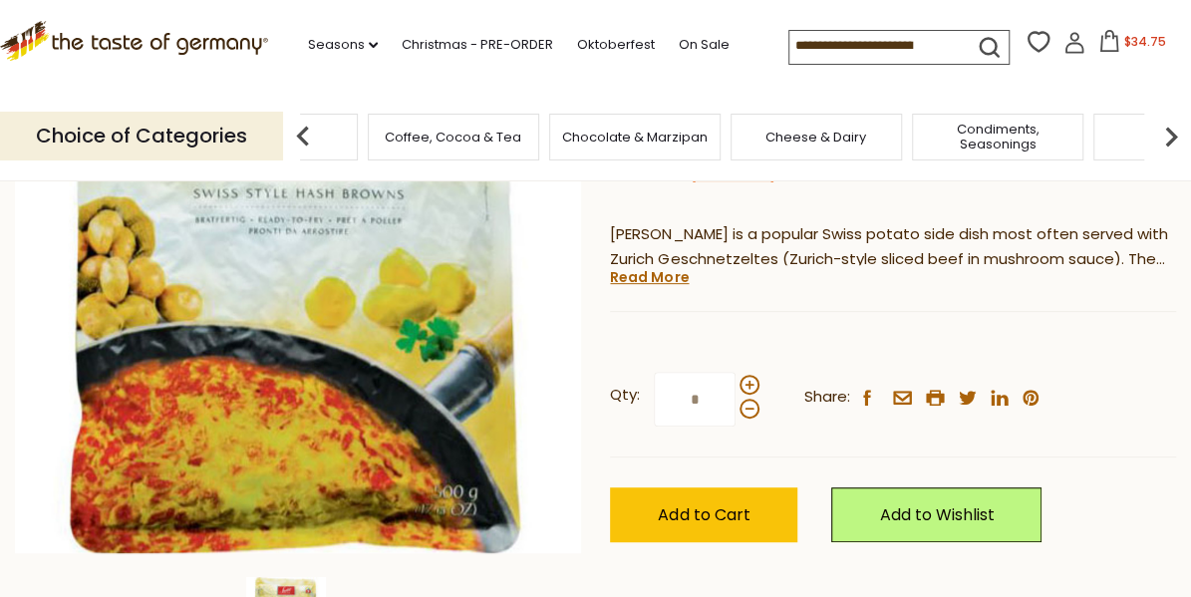
click at [1169, 135] on img at bounding box center [1171, 137] width 40 height 40
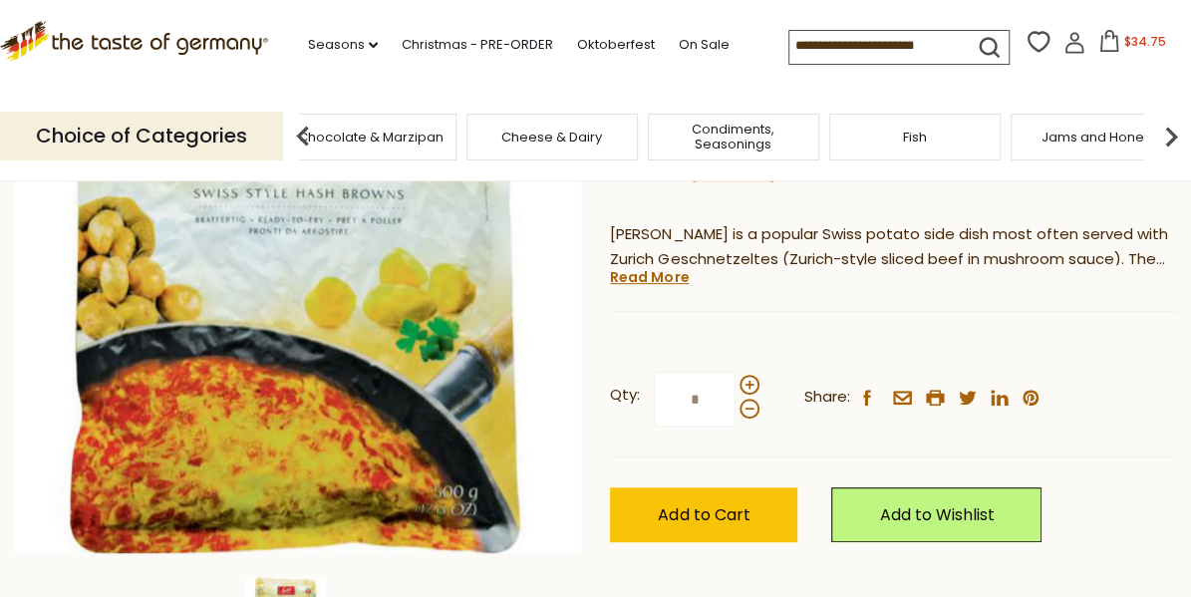
click at [1169, 135] on img at bounding box center [1171, 137] width 40 height 40
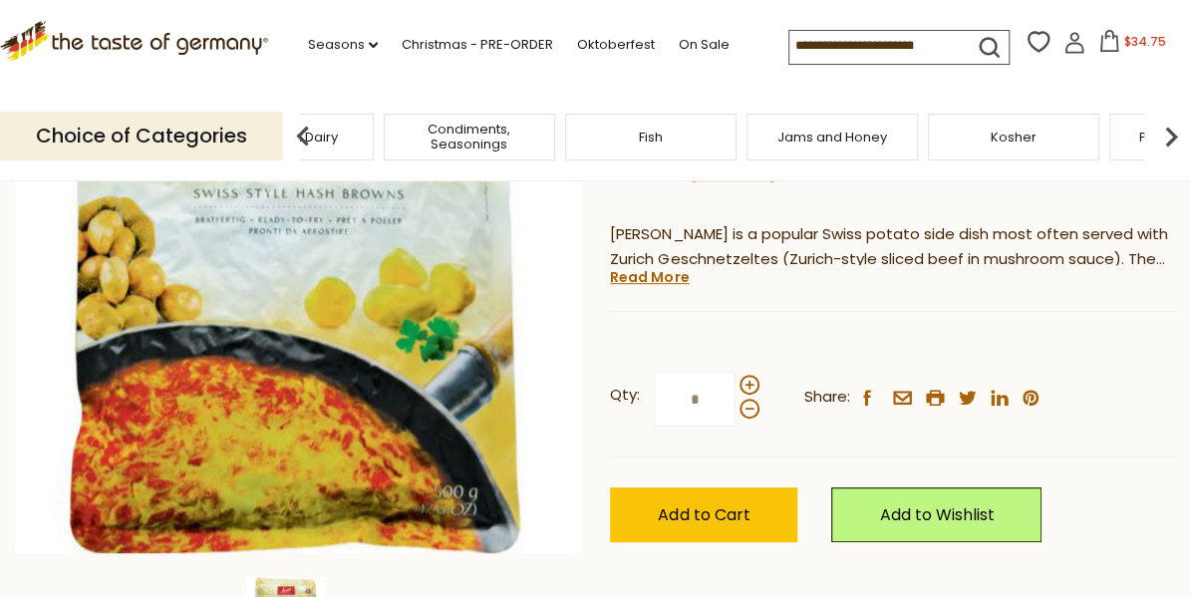
click at [469, 128] on span "Condiments, Seasonings" at bounding box center [469, 137] width 159 height 30
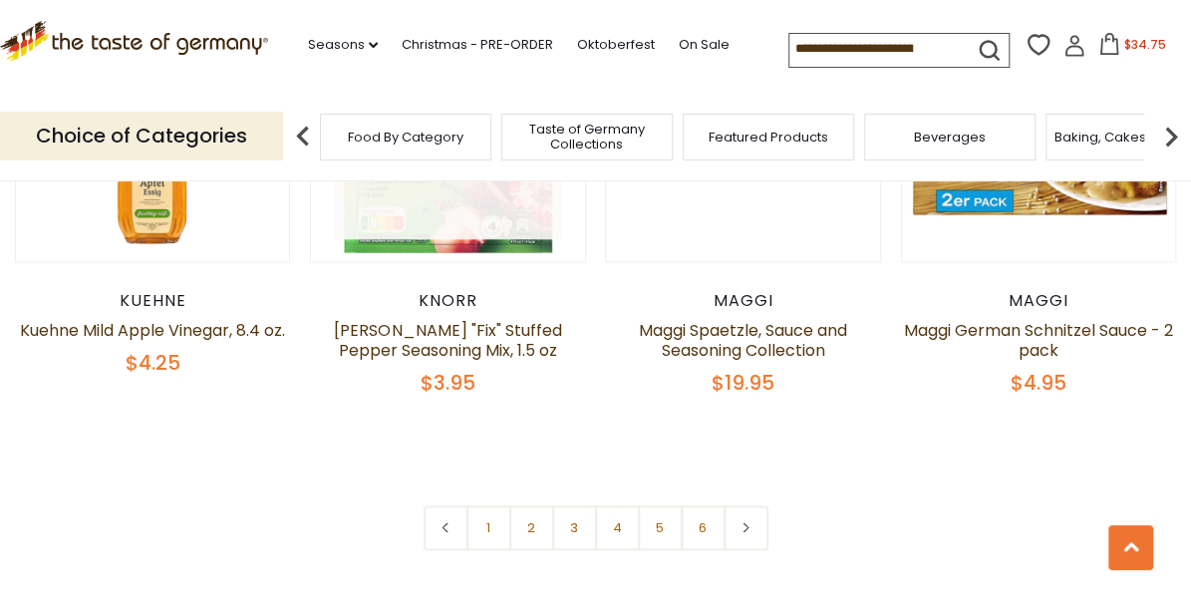
scroll to position [4685, 0]
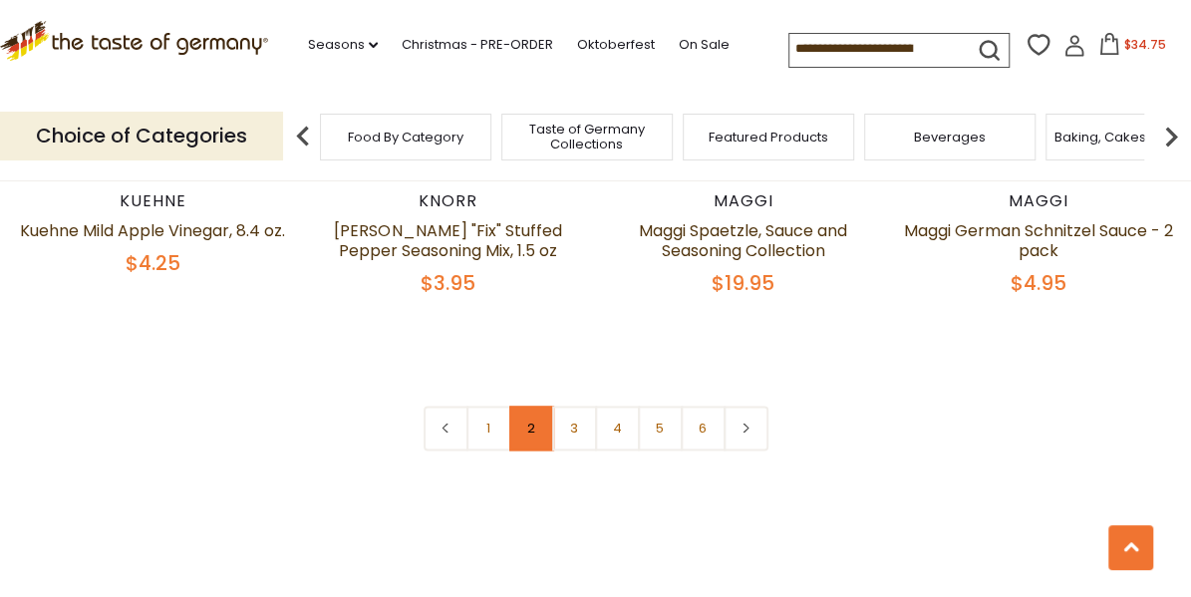
click at [527, 406] on link "2" at bounding box center [531, 428] width 45 height 45
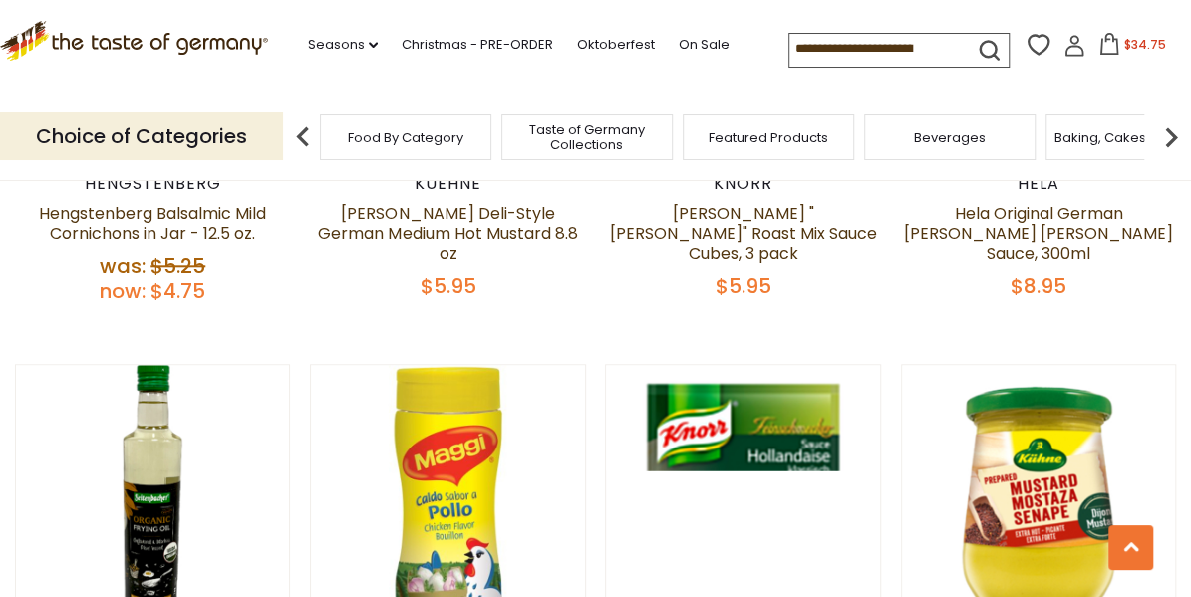
scroll to position [608, 0]
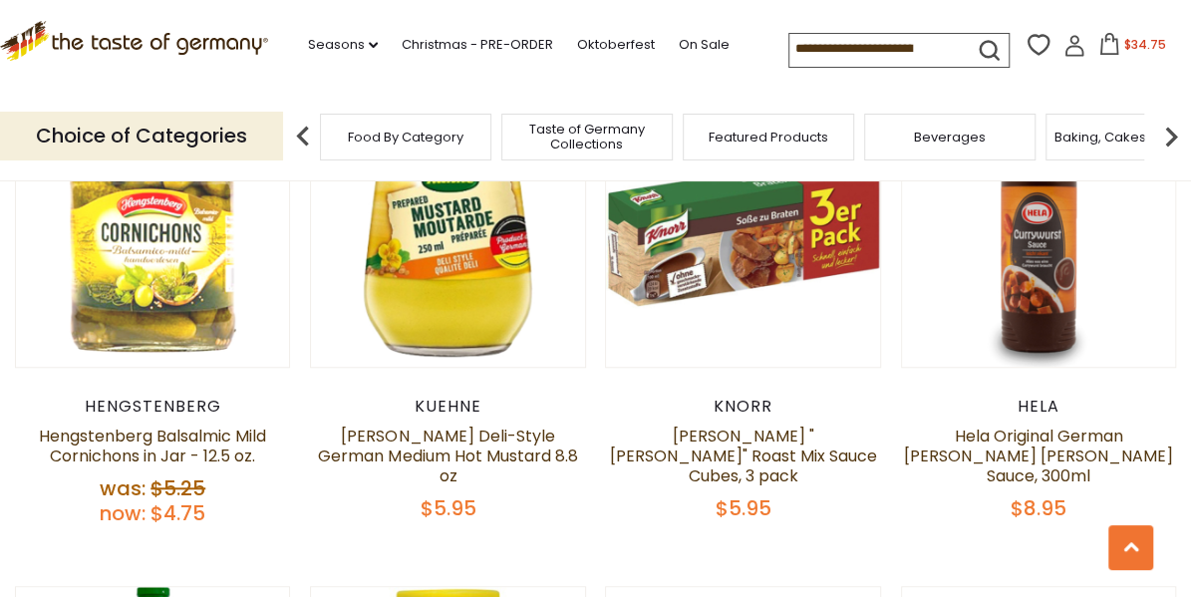
click at [938, 45] on input at bounding box center [874, 48] width 168 height 28
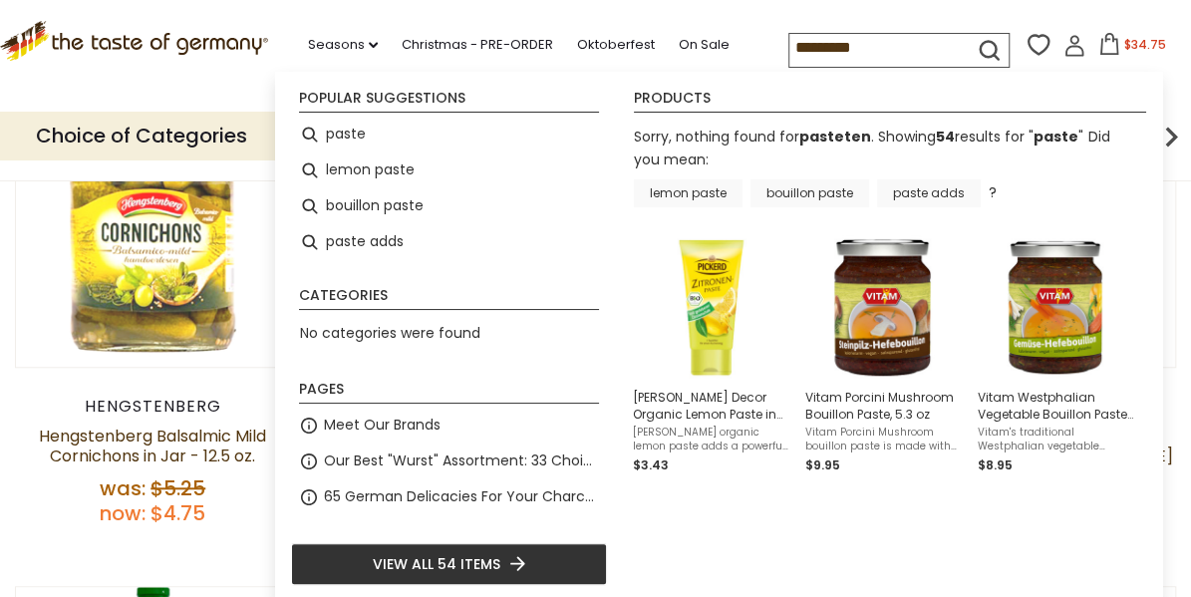
type input "********"
click at [1135, 39] on span "$34.75" at bounding box center [1145, 44] width 42 height 17
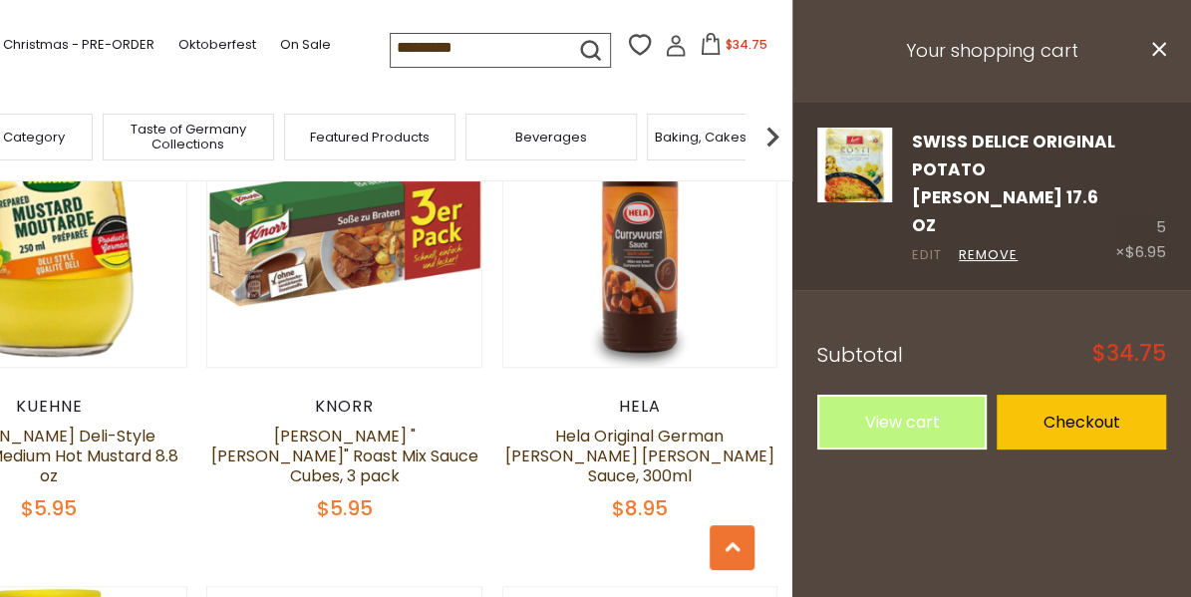
click at [913, 245] on link "Edit" at bounding box center [927, 255] width 30 height 21
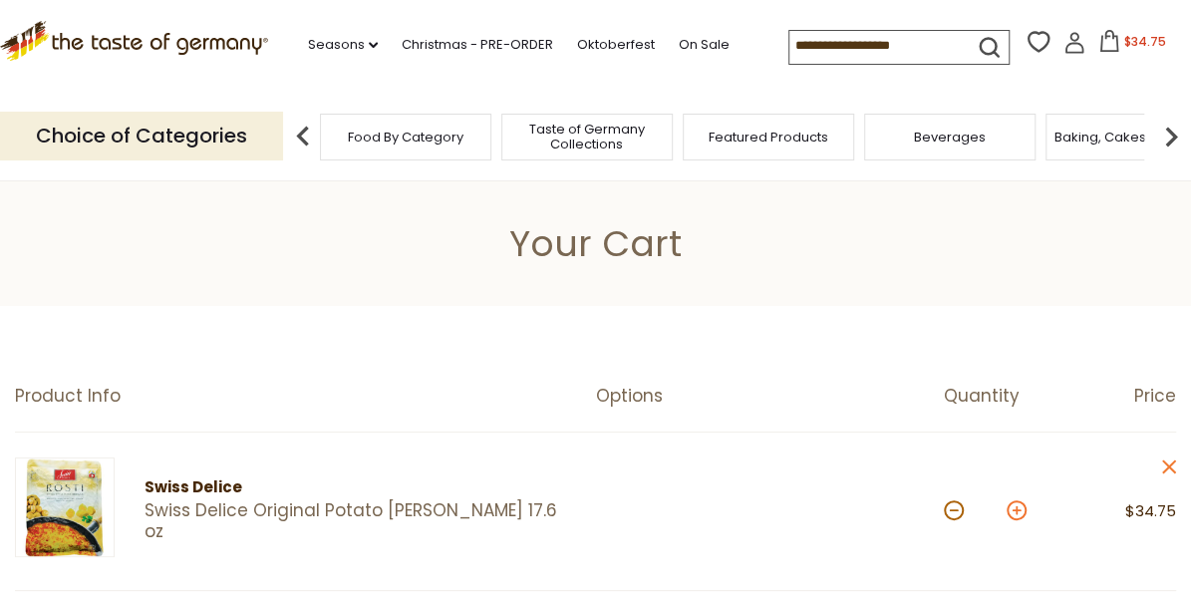
click at [1015, 511] on button at bounding box center [1017, 510] width 20 height 20
click at [1013, 509] on button at bounding box center [1017, 510] width 20 height 20
type input "*"
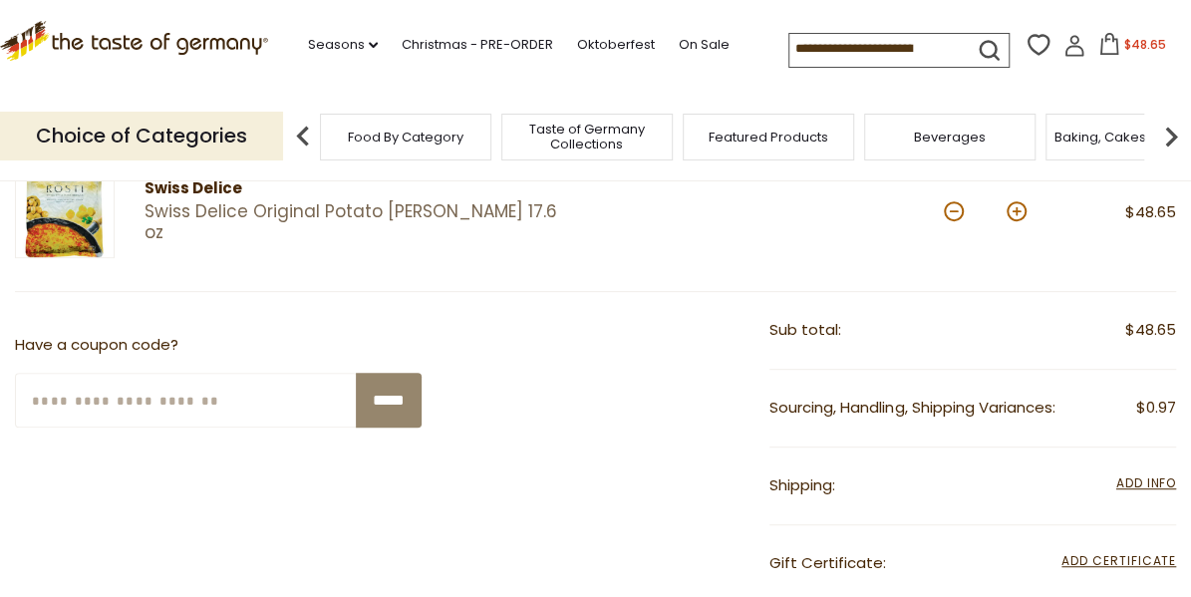
scroll to position [498, 0]
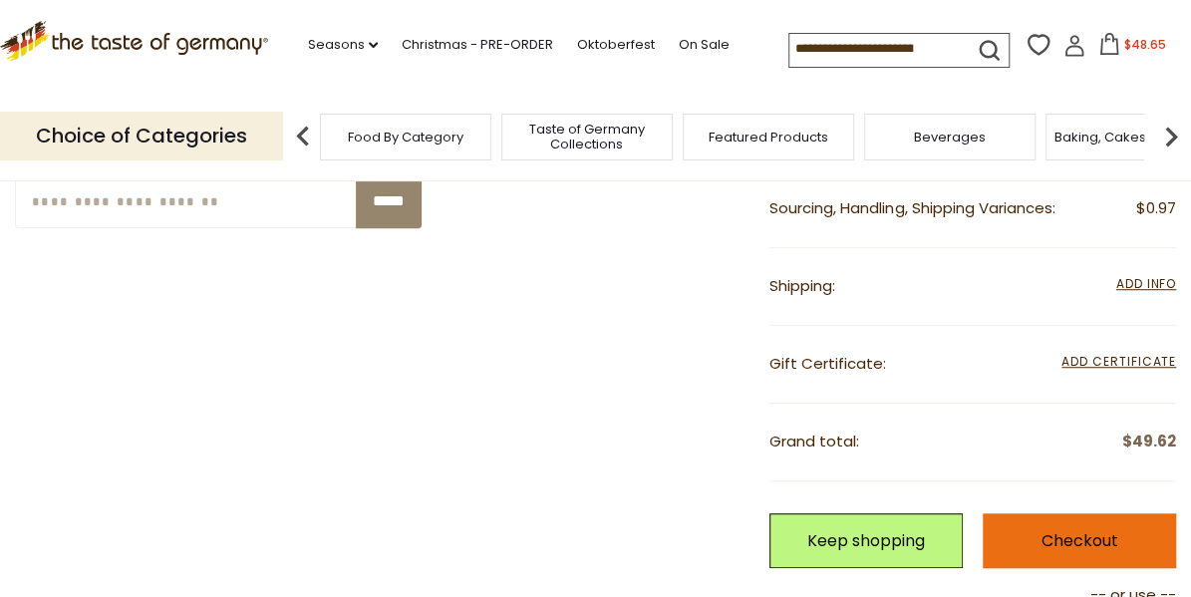
click at [1085, 535] on link "Checkout" at bounding box center [1079, 540] width 193 height 55
